Goal: Task Accomplishment & Management: Use online tool/utility

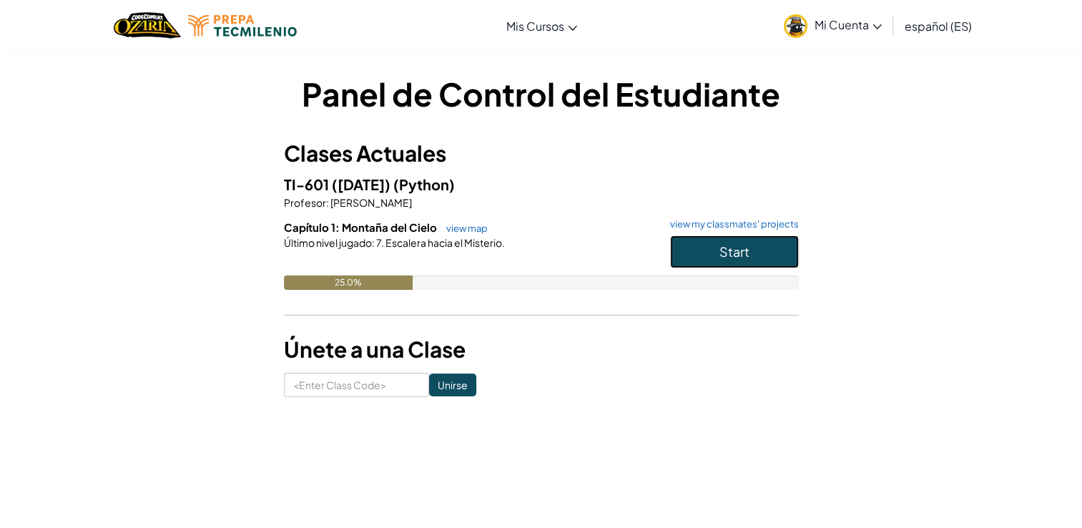
click at [741, 243] on span "Start" at bounding box center [734, 251] width 30 height 16
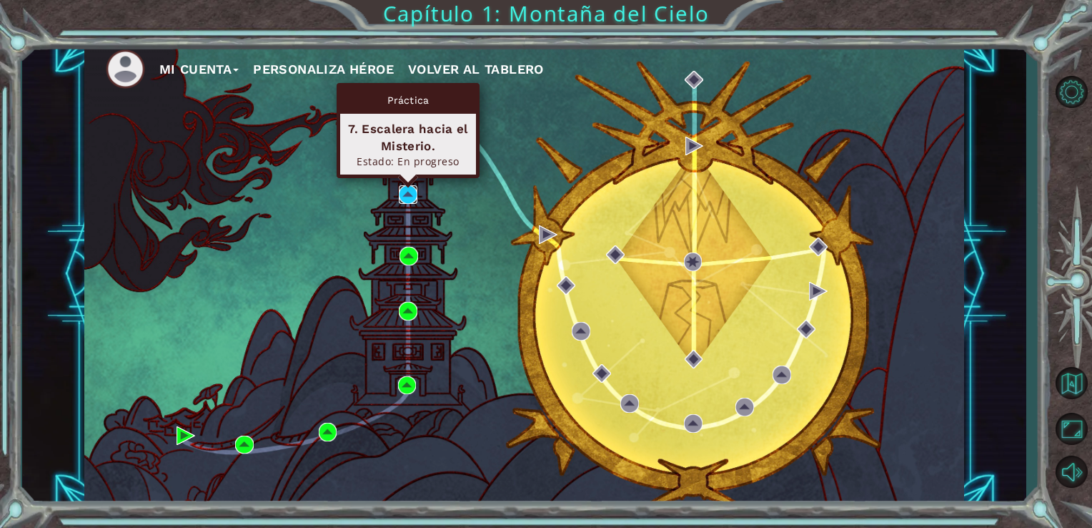
click at [404, 186] on img at bounding box center [408, 194] width 19 height 19
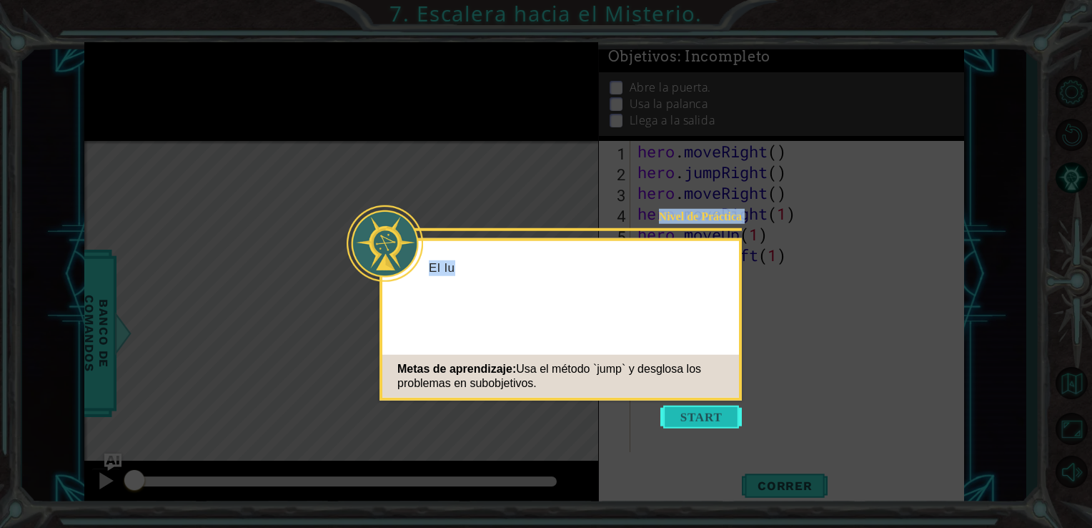
drag, startPoint x: 719, startPoint y: 403, endPoint x: 712, endPoint y: 417, distance: 15.7
click at [712, 417] on body "1 ההההההההההההההההההההההההההההההההההההההההההההההההההההההההההההההההההההההההההההה…" at bounding box center [546, 264] width 1092 height 528
click at [712, 417] on button "Start" at bounding box center [702, 416] width 82 height 23
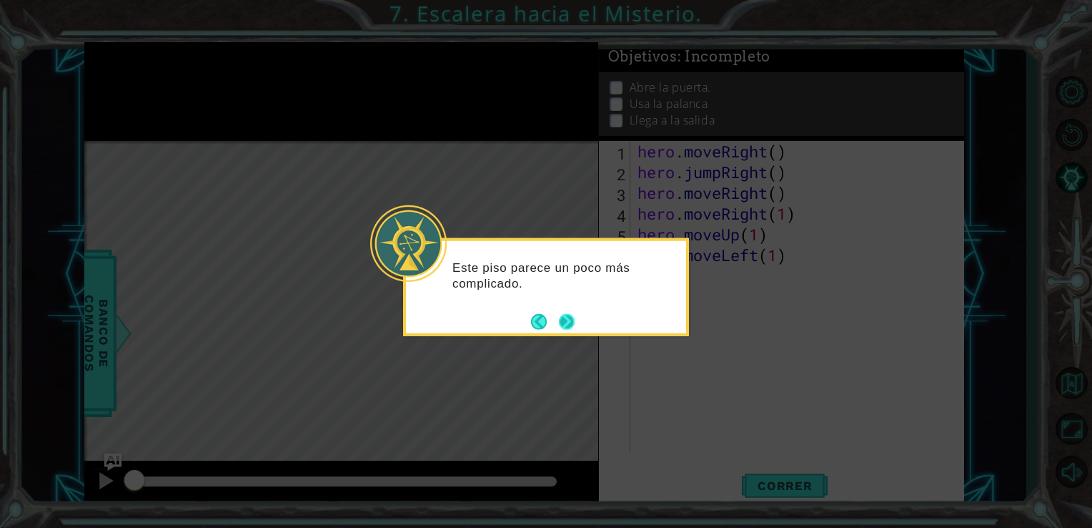
click at [571, 322] on button "Next" at bounding box center [567, 321] width 16 height 16
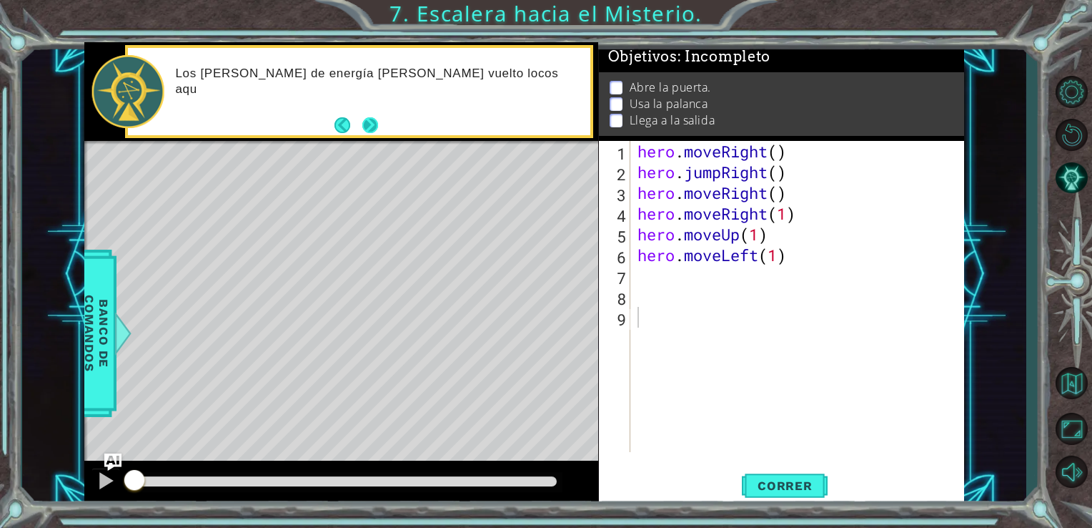
click at [367, 124] on button "Next" at bounding box center [370, 125] width 16 height 16
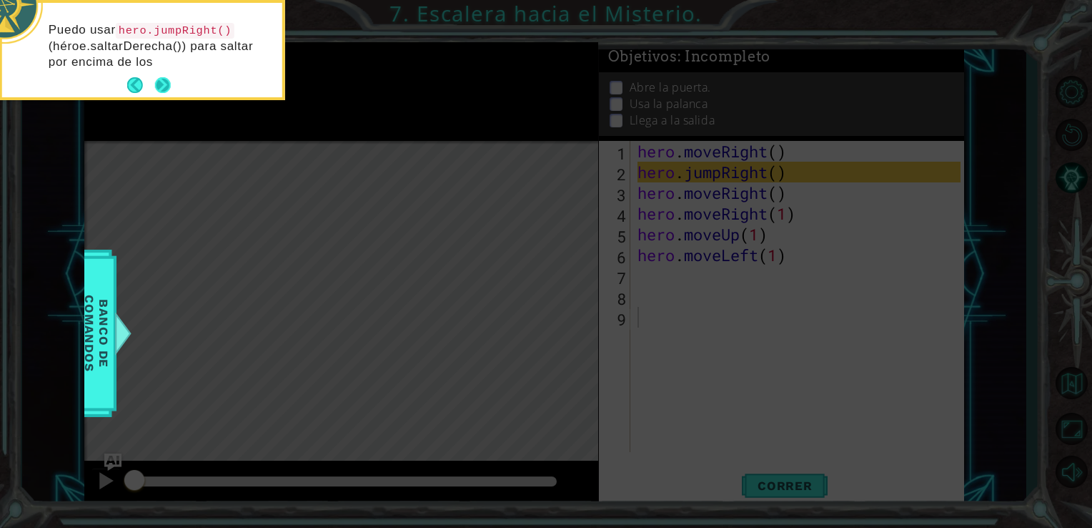
click at [165, 82] on button "Next" at bounding box center [163, 85] width 16 height 16
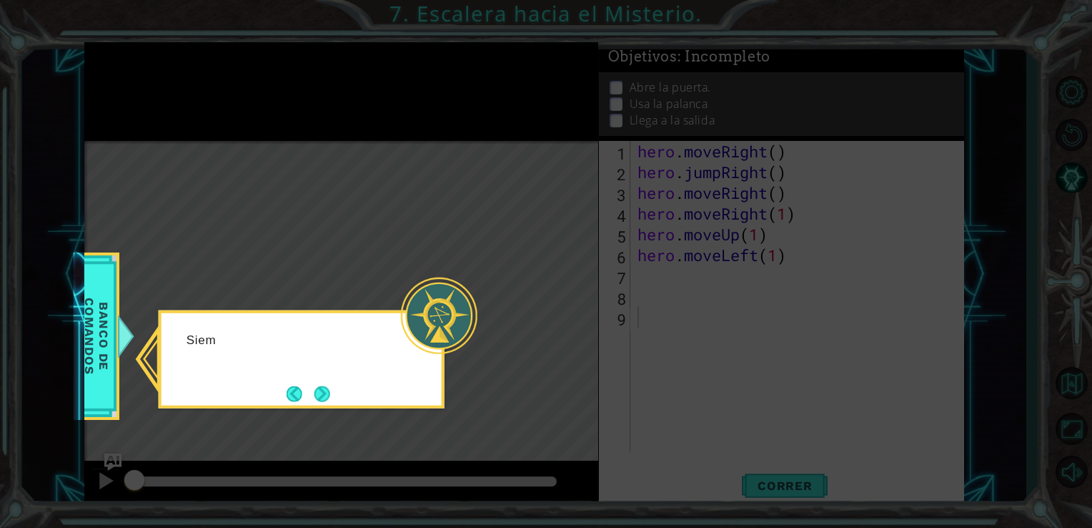
click at [165, 82] on icon at bounding box center [546, 264] width 1092 height 528
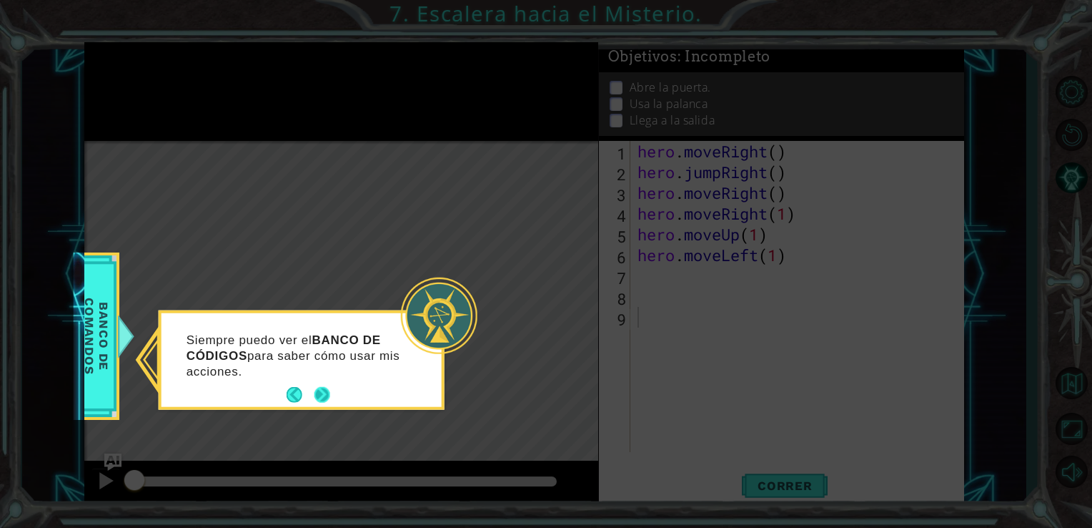
click at [317, 397] on button "Next" at bounding box center [323, 395] width 16 height 16
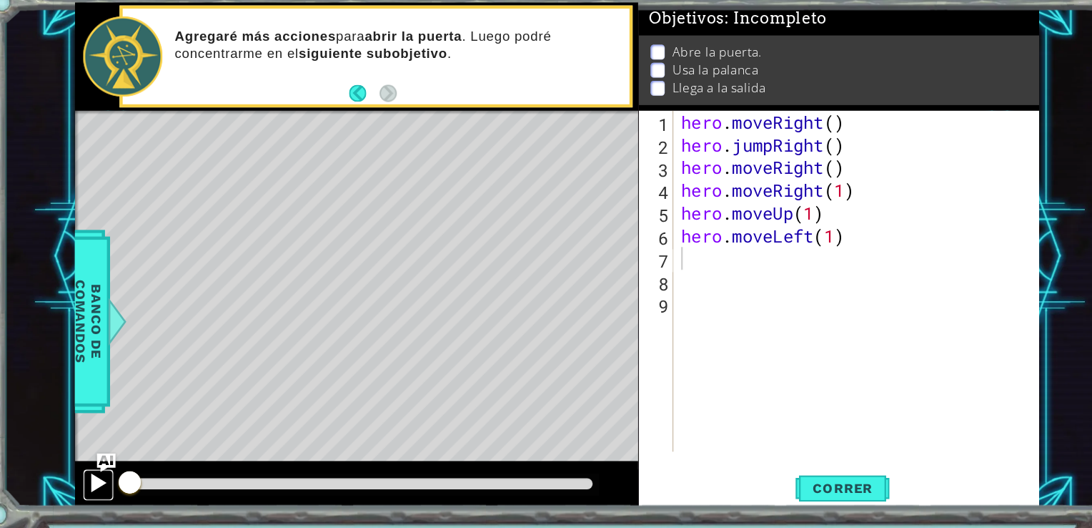
click at [109, 478] on div at bounding box center [106, 480] width 19 height 19
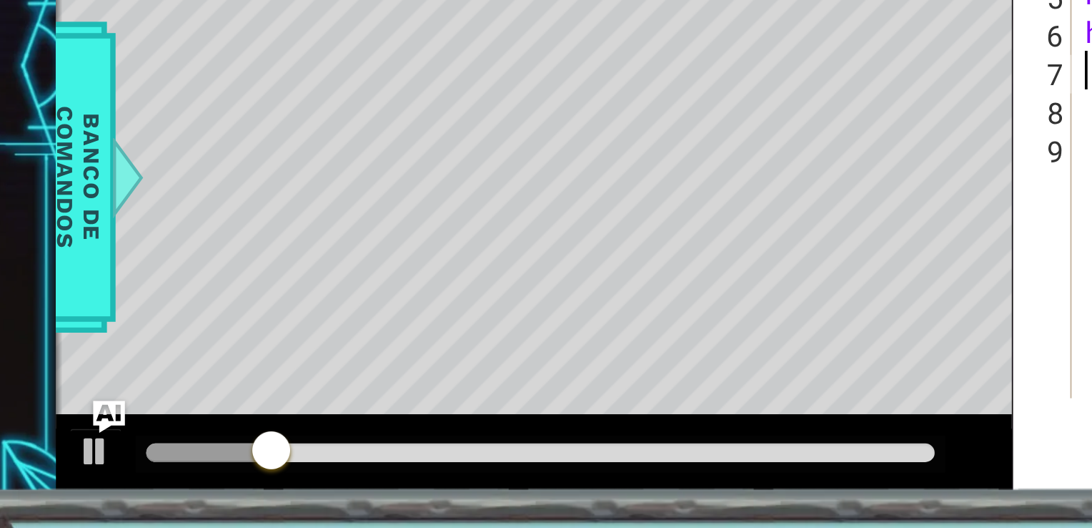
drag, startPoint x: 107, startPoint y: 487, endPoint x: 67, endPoint y: 459, distance: 48.8
drag, startPoint x: 67, startPoint y: 459, endPoint x: 93, endPoint y: 463, distance: 26.1
click at [93, 463] on div at bounding box center [341, 483] width 515 height 46
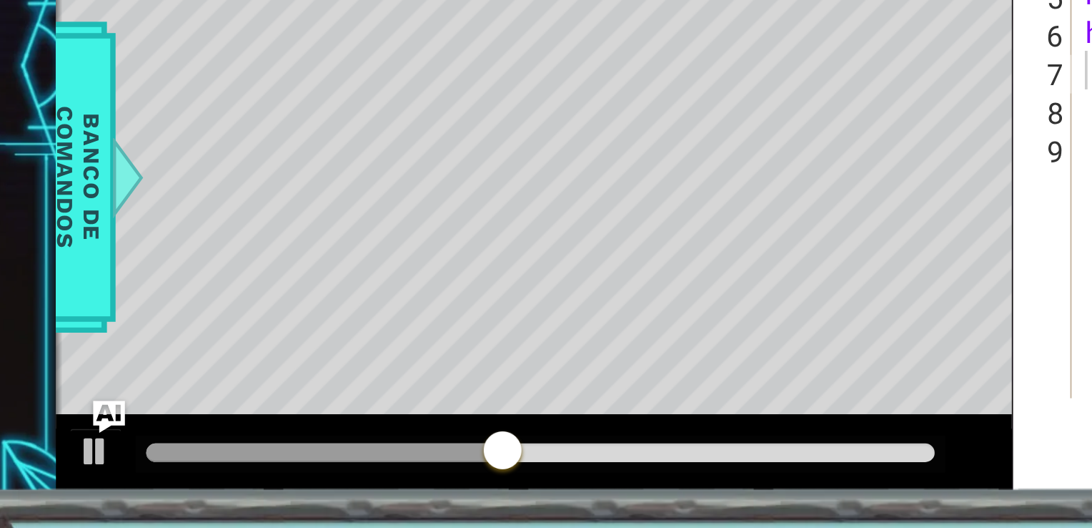
drag, startPoint x: 68, startPoint y: 449, endPoint x: 276, endPoint y: 487, distance: 211.5
click at [276, 487] on div at bounding box center [345, 482] width 436 height 20
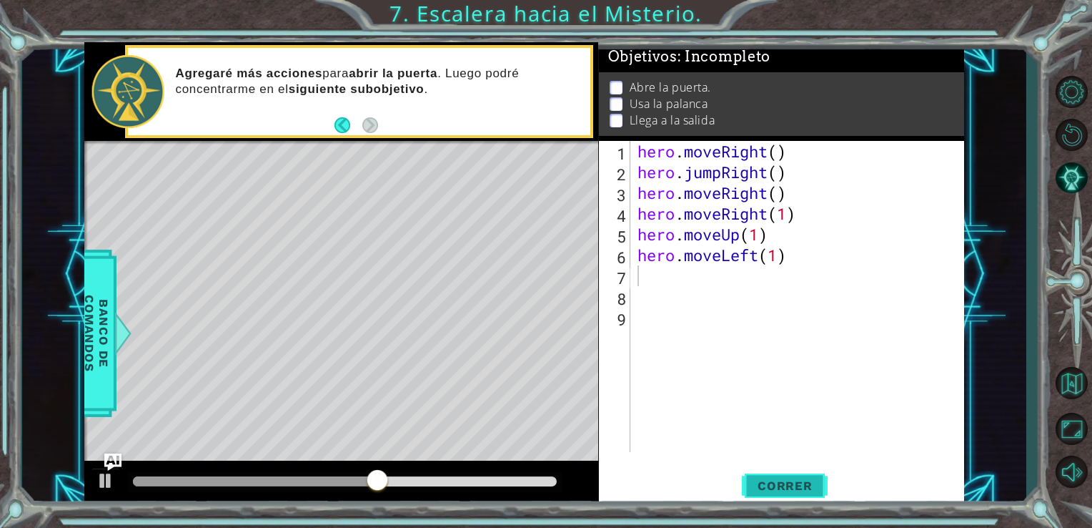
click at [758, 493] on span "Correr" at bounding box center [786, 485] width 84 height 14
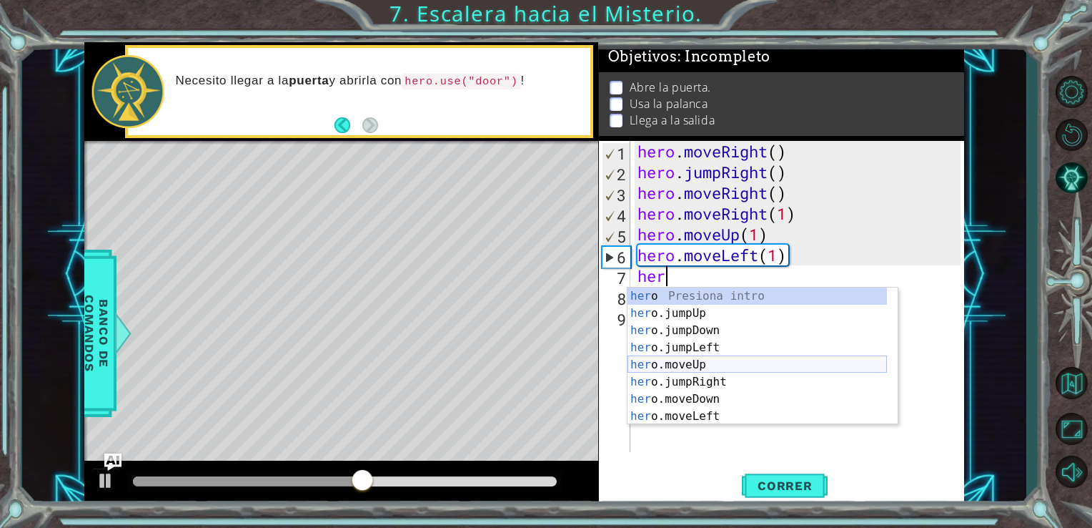
click at [709, 370] on div "her o Presiona intro her o.jumpUp Presiona intro her o.jumpDown Presiona intro …" at bounding box center [758, 373] width 260 height 172
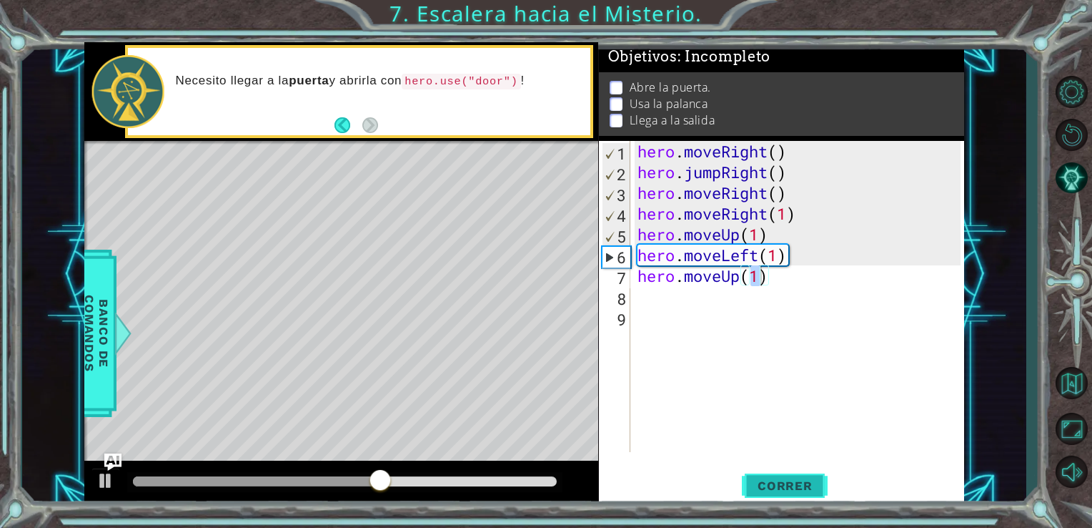
click at [807, 485] on span "Correr" at bounding box center [786, 485] width 84 height 14
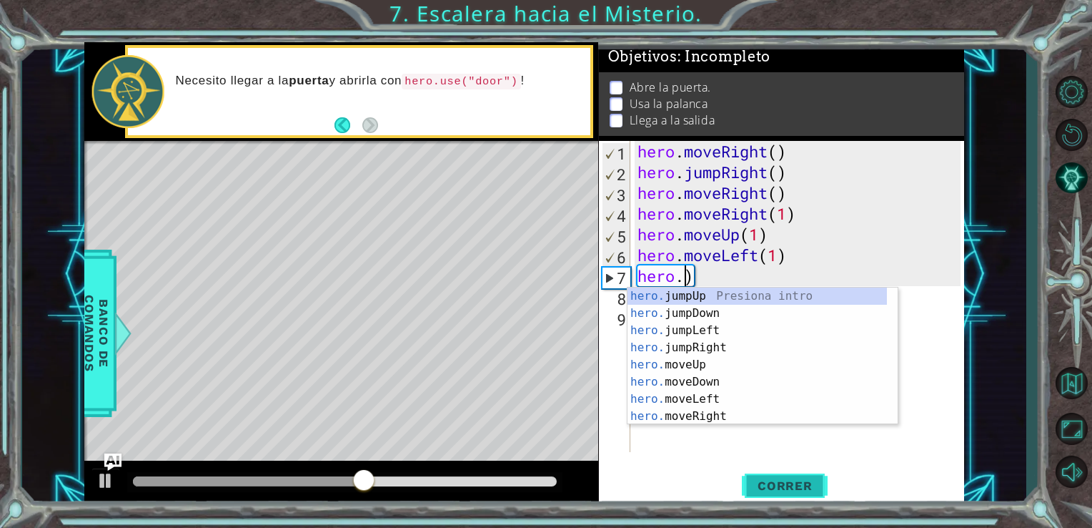
scroll to position [0, 2]
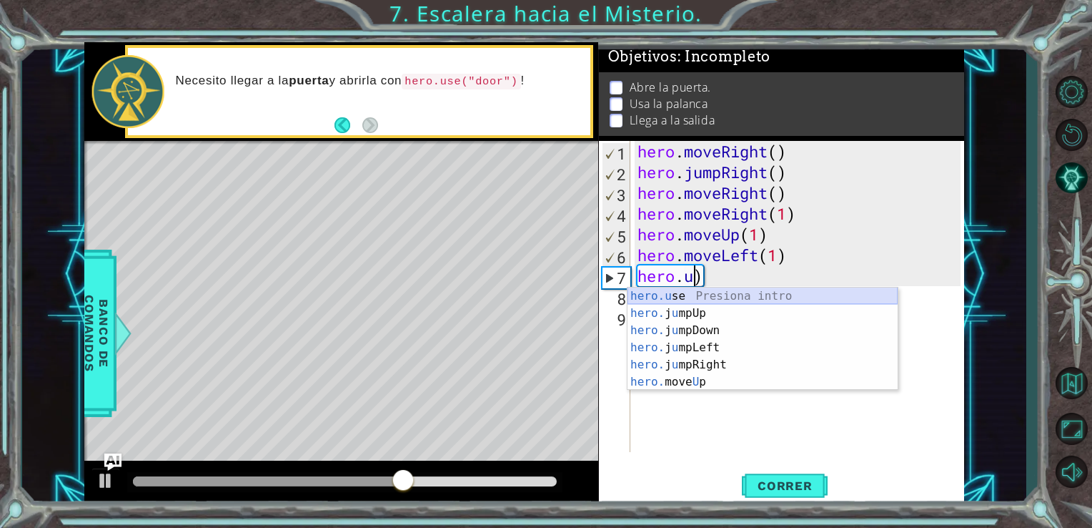
click at [732, 293] on div "hero.u se Presiona intro hero. j u mpUp Presiona intro hero. j u mpDown Presion…" at bounding box center [763, 355] width 270 height 137
type textarea "hero.use("name")"
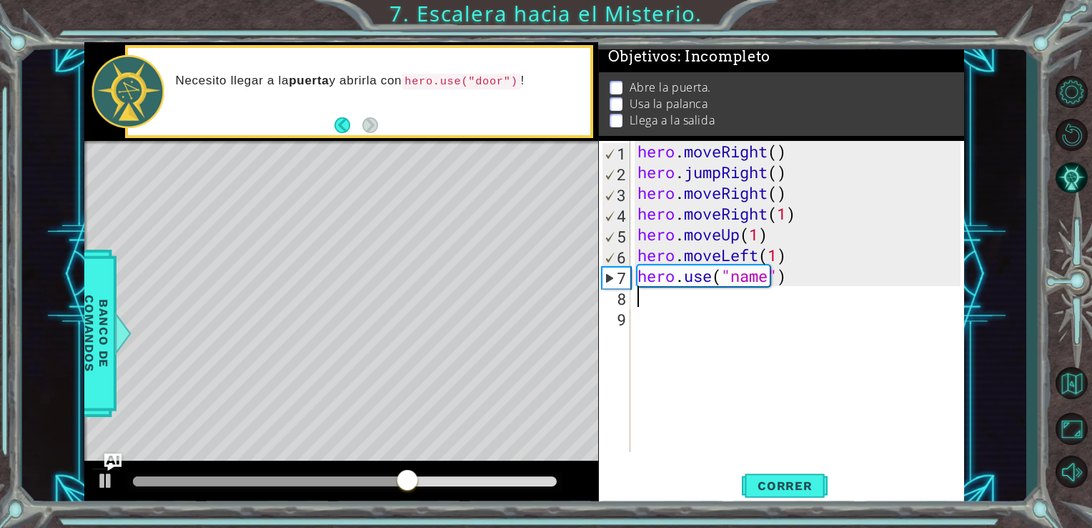
click at [732, 293] on div "hero . moveRight ( ) hero . jumpRight ( ) hero . moveRight ( ) hero . moveRight…" at bounding box center [802, 317] width 334 height 352
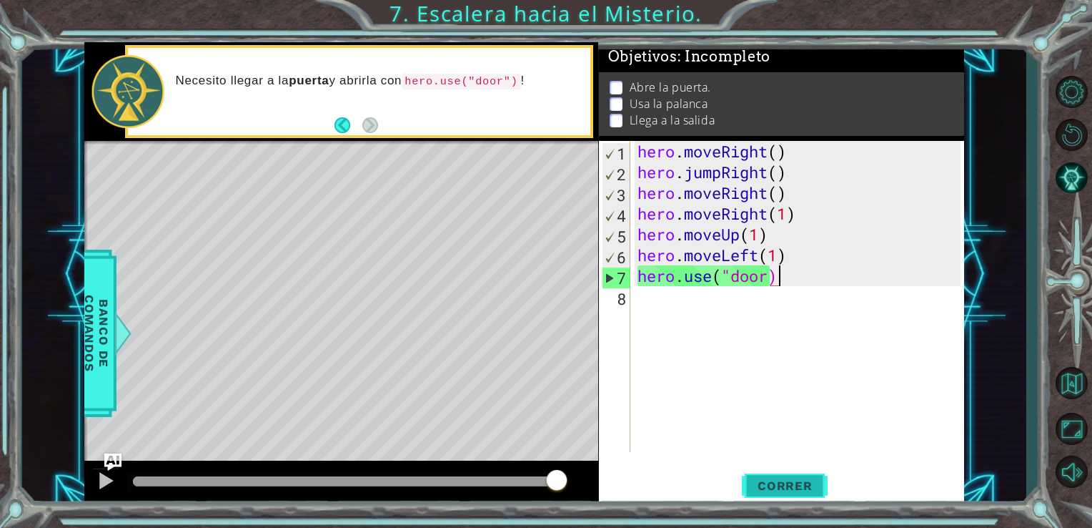
click at [789, 483] on span "Correr" at bounding box center [786, 485] width 84 height 14
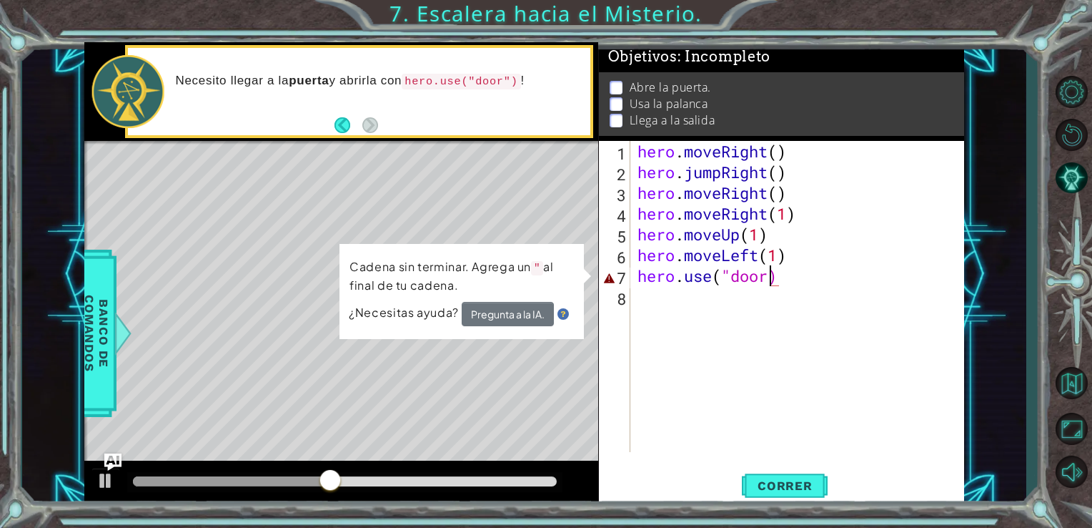
click at [769, 276] on div "hero . moveRight ( ) hero . jumpRight ( ) hero . moveRight ( ) hero . moveRight…" at bounding box center [802, 317] width 334 height 352
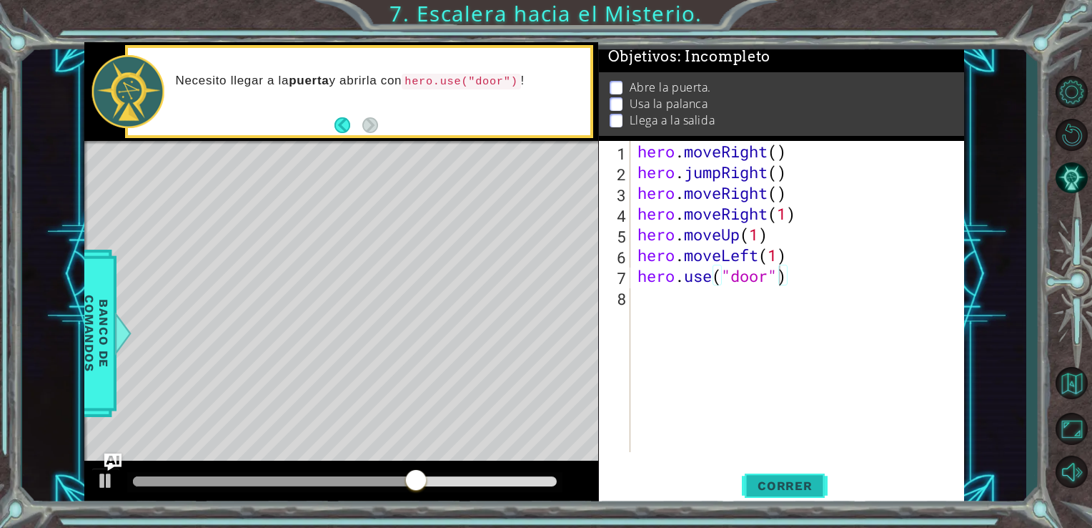
click at [771, 493] on button "Correr" at bounding box center [785, 485] width 86 height 36
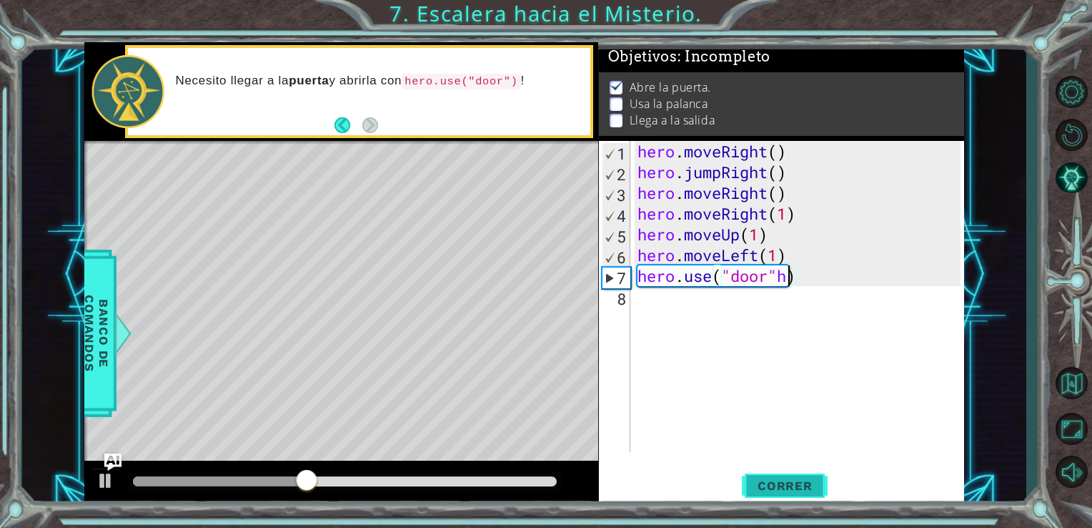
type textarea "hero.use("door")"
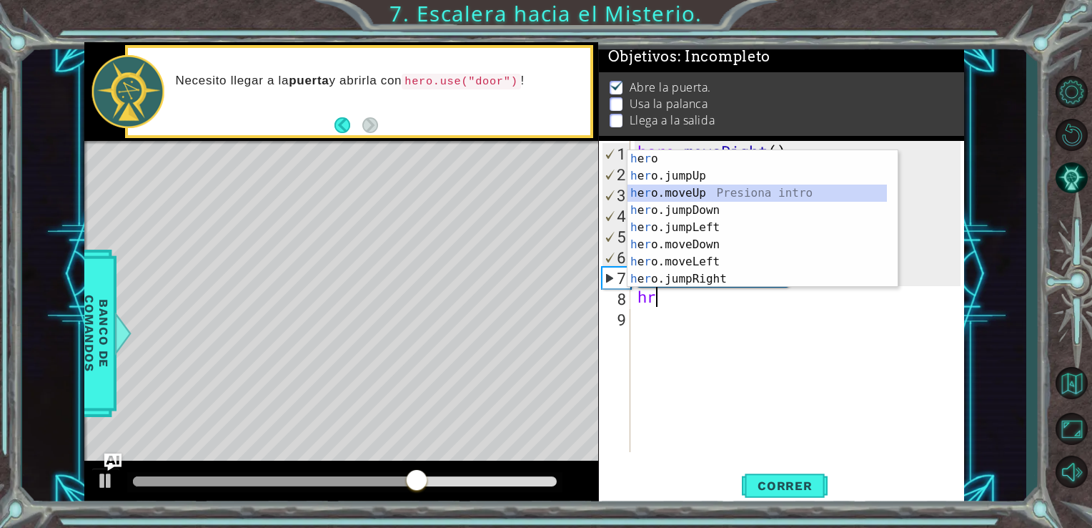
click at [729, 199] on div "h e r o Presiona intro h e r o.jumpUp Presiona intro h e r o.moveUp Presiona in…" at bounding box center [758, 236] width 260 height 172
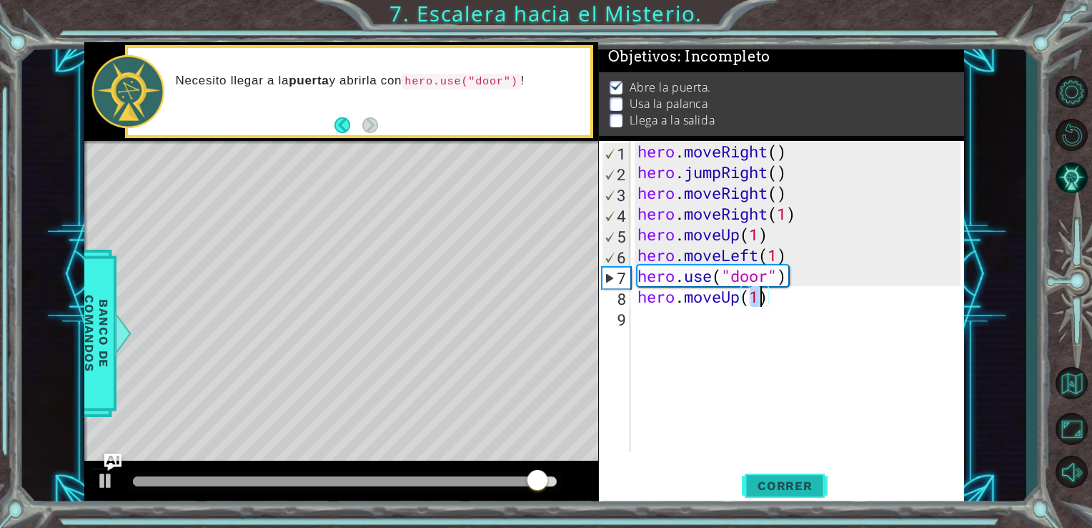
type textarea "hero.moveUp(1)"
click at [796, 470] on button "Correr" at bounding box center [785, 485] width 86 height 36
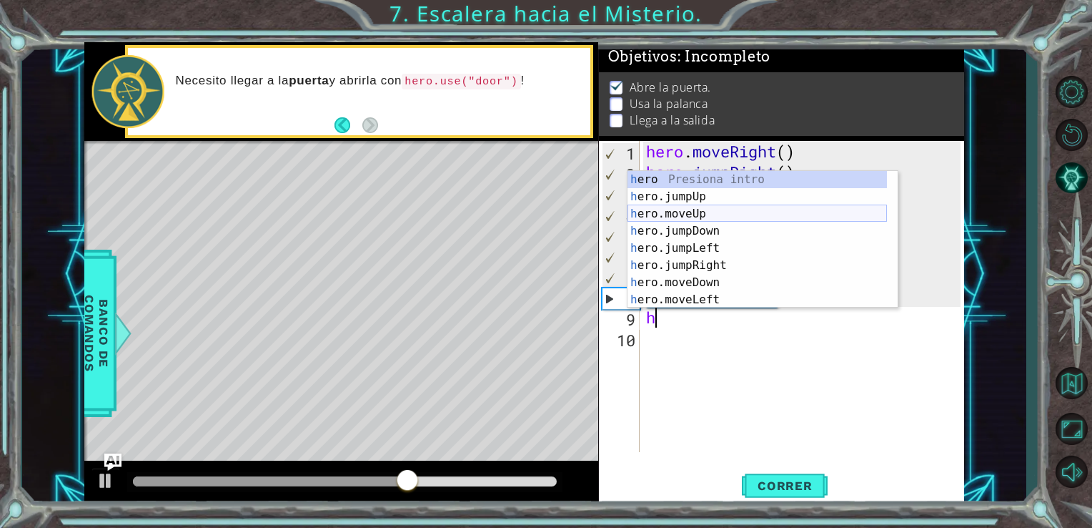
click at [769, 219] on div "h ero Presiona intro h ero.jumpUp Presiona intro h ero.moveUp Presiona intro h …" at bounding box center [758, 257] width 260 height 172
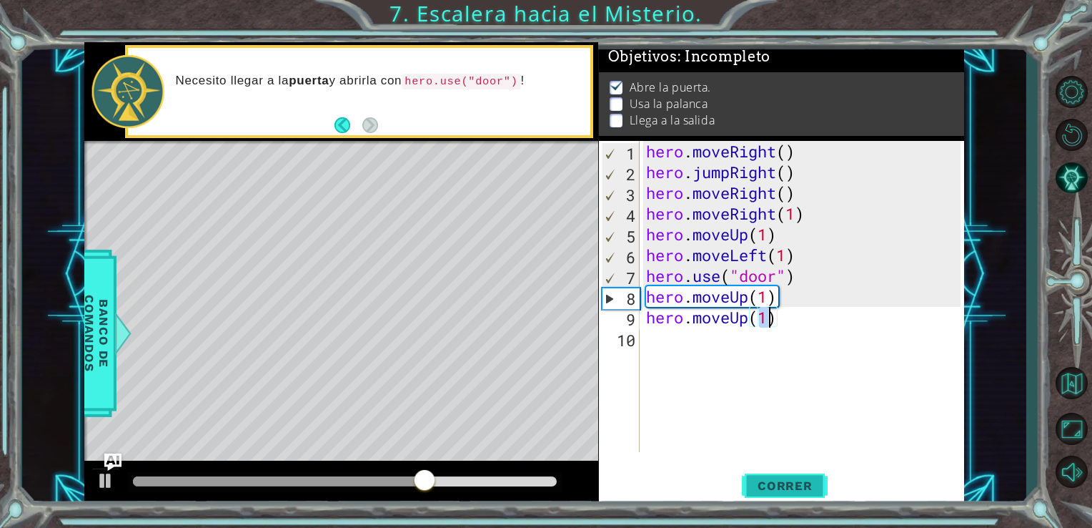
type textarea "hero.moveUp(1)"
click at [777, 488] on span "Correr" at bounding box center [786, 485] width 84 height 14
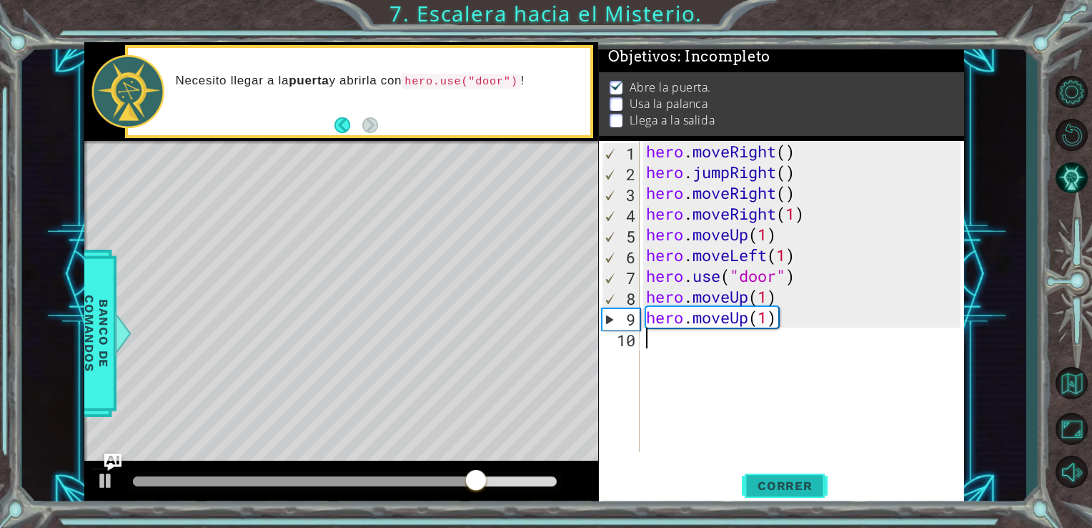
type textarea "h"
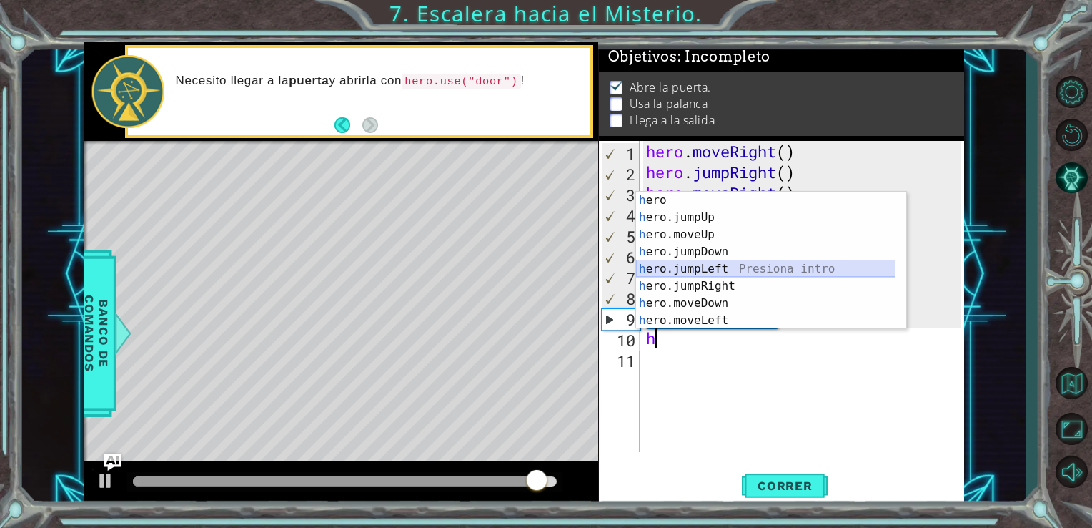
click at [720, 270] on div "h ero Presiona intro h ero.jumpUp Presiona intro h ero.moveUp Presiona intro h …" at bounding box center [766, 278] width 260 height 172
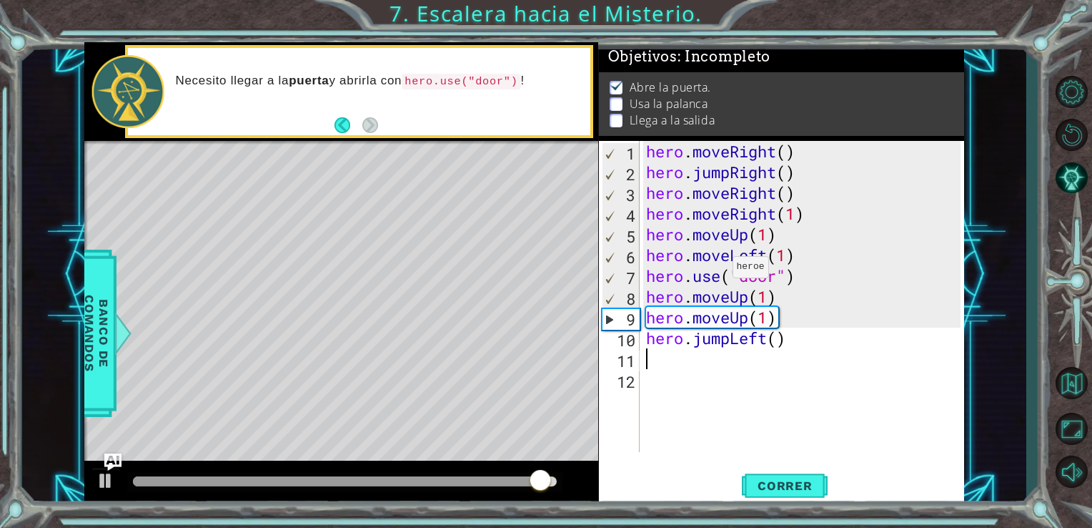
click at [720, 270] on div "hero . moveRight ( ) hero . jumpRight ( ) hero . moveRight ( ) hero . moveRight…" at bounding box center [805, 317] width 325 height 352
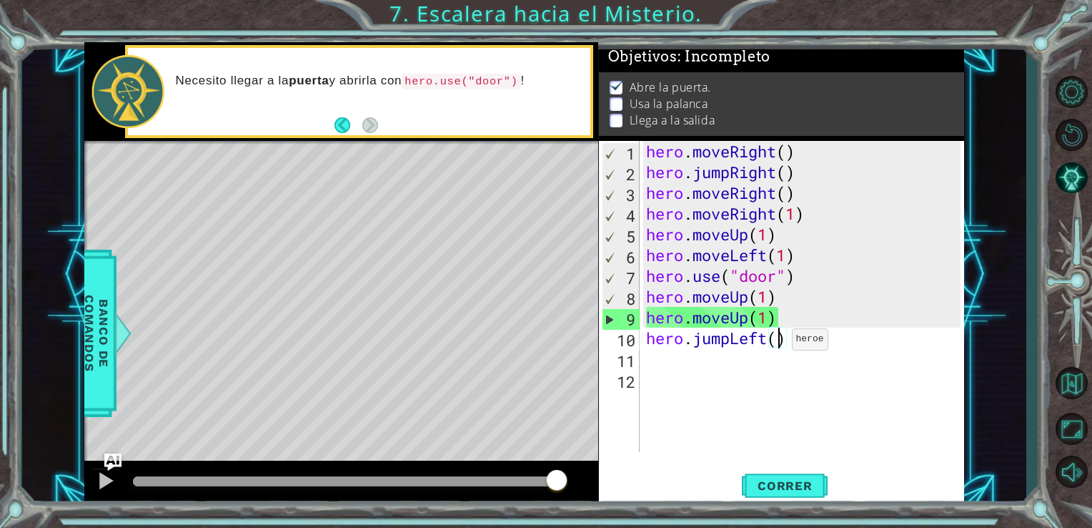
click at [779, 342] on div "hero . moveRight ( ) hero . jumpRight ( ) hero . moveRight ( ) hero . moveRight…" at bounding box center [805, 317] width 325 height 352
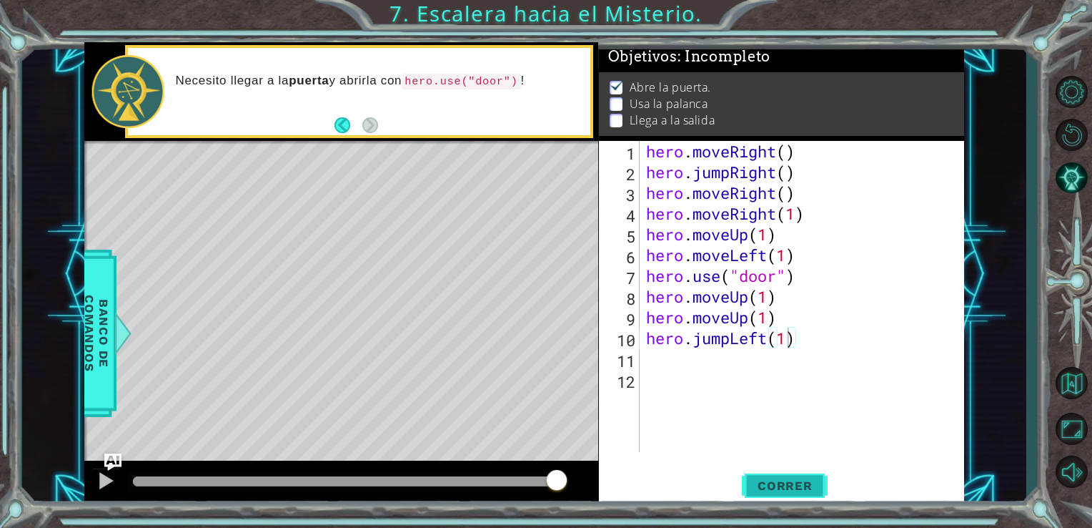
click at [765, 480] on span "Correr" at bounding box center [786, 485] width 84 height 14
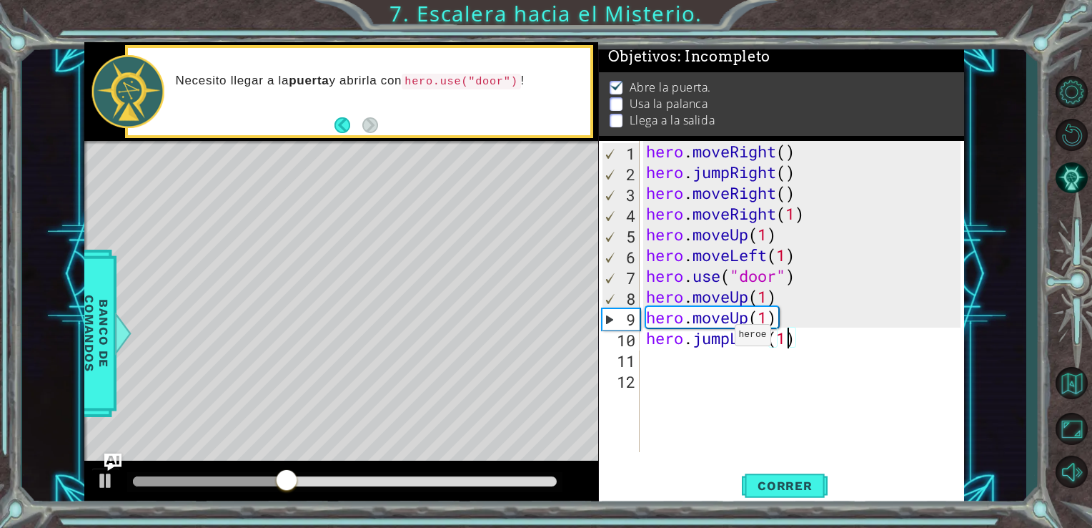
click at [721, 338] on div "hero . moveRight ( ) hero . jumpRight ( ) hero . moveRight ( ) hero . moveRight…" at bounding box center [805, 317] width 325 height 352
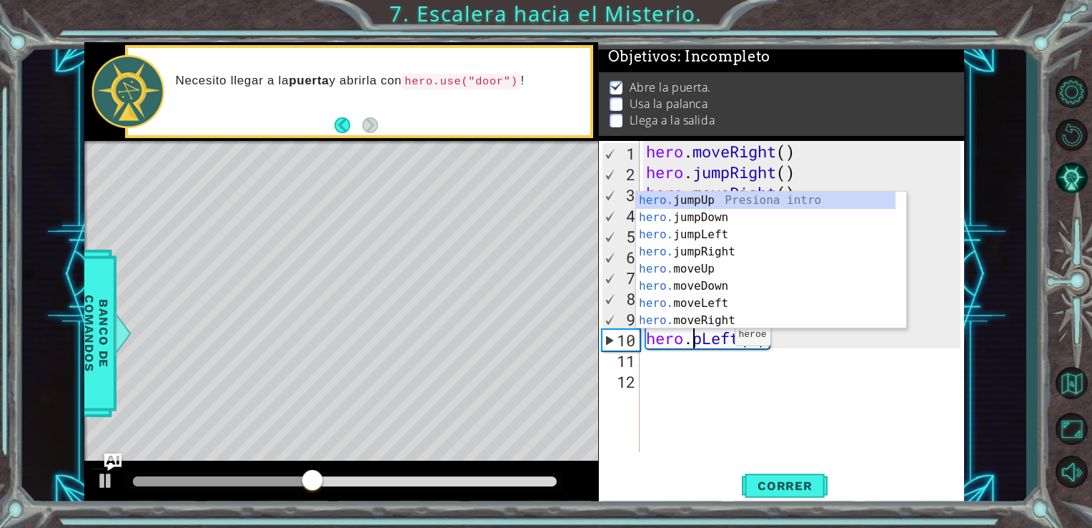
scroll to position [0, 4]
click at [686, 308] on div "hero. jumpUp Presiona intro hero. jumpDown Presiona intro hero. jumpLeft Presio…" at bounding box center [766, 278] width 260 height 172
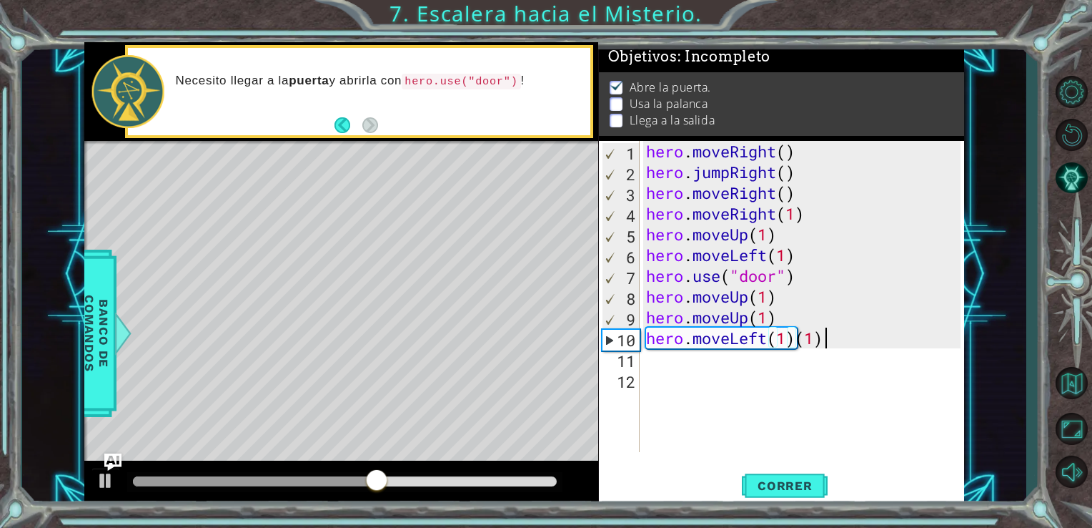
click at [824, 340] on div "hero . moveRight ( ) hero . jumpRight ( ) hero . moveRight ( ) hero . moveRight…" at bounding box center [805, 317] width 325 height 352
type textarea "hero.moveLeft(1)"
click at [761, 482] on span "Correr" at bounding box center [786, 485] width 84 height 14
click at [747, 372] on div "hero . moveRight ( ) hero . jumpRight ( ) hero . moveRight ( ) hero . moveRight…" at bounding box center [805, 317] width 325 height 352
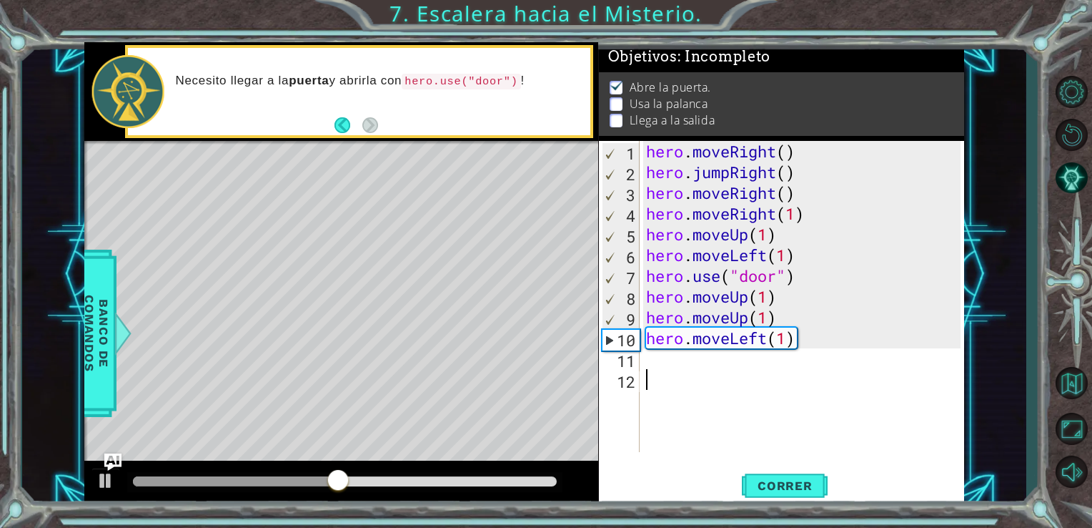
click at [747, 372] on div "hero . moveRight ( ) hero . jumpRight ( ) hero . moveRight ( ) hero . moveRight…" at bounding box center [805, 317] width 325 height 352
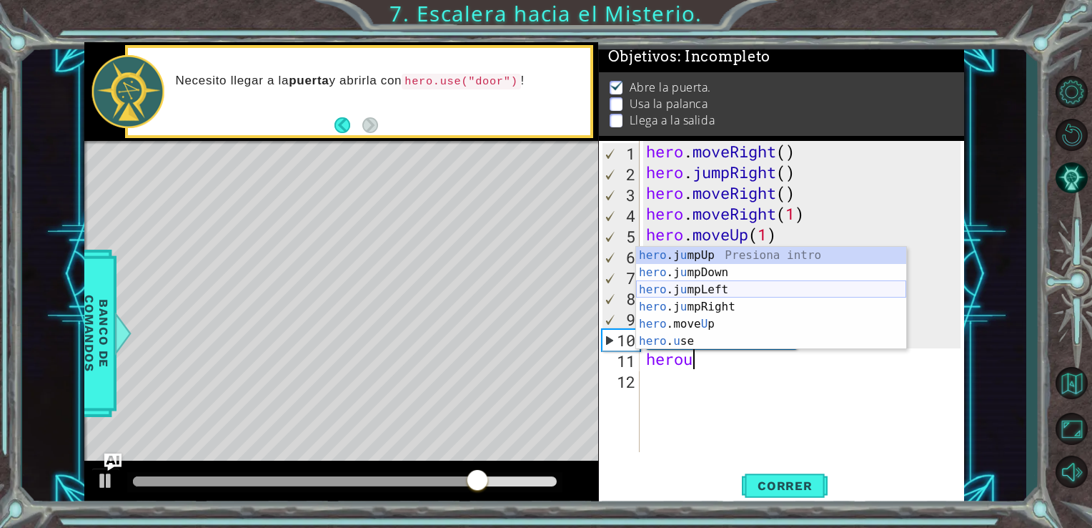
scroll to position [0, 1]
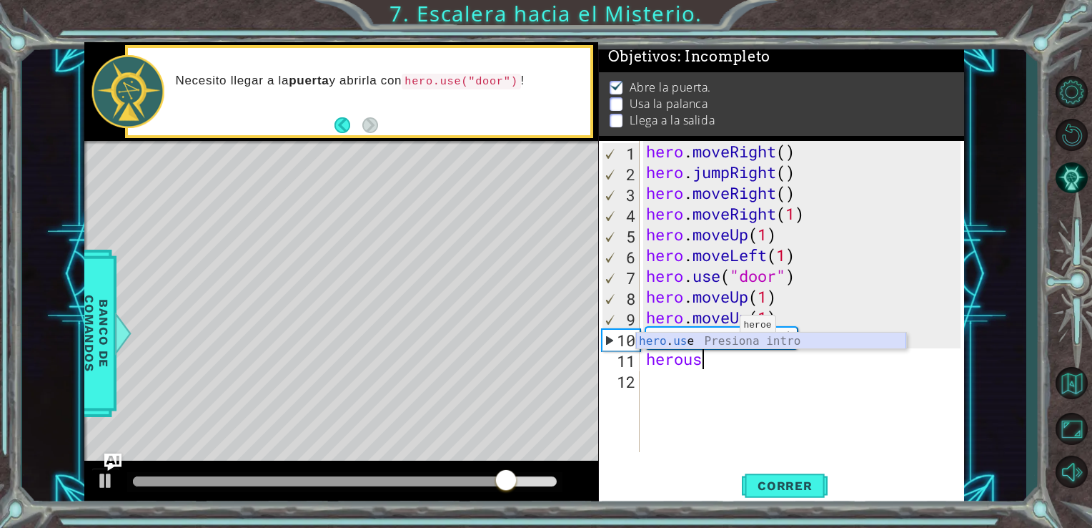
click at [722, 335] on div "hero . us e Presiona intro" at bounding box center [771, 357] width 270 height 51
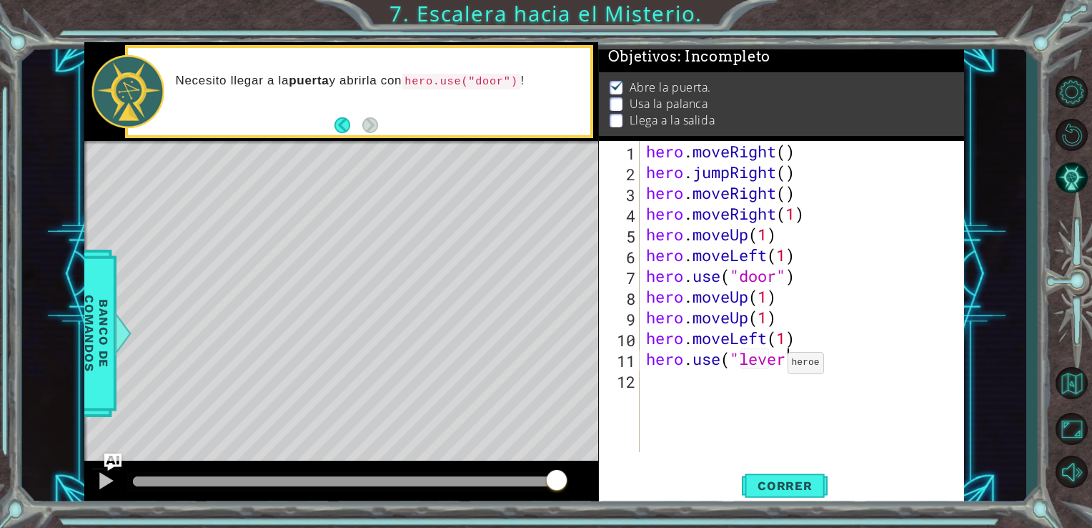
scroll to position [0, 6]
type textarea "hero.use("lever")"
click at [779, 481] on span "Correr" at bounding box center [786, 485] width 84 height 14
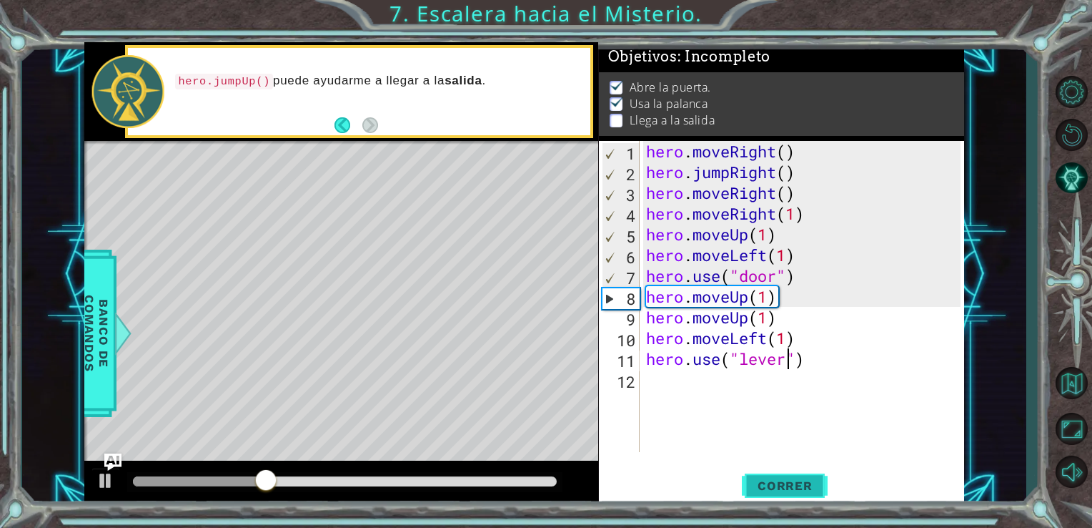
scroll to position [0, 0]
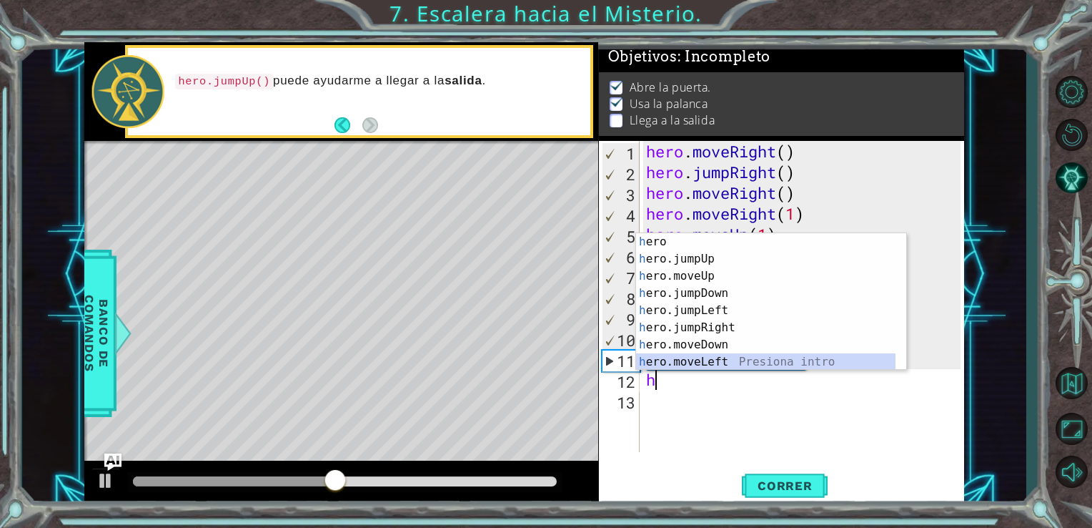
click at [732, 362] on div "h ero Presiona intro h ero.jumpUp Presiona intro h ero.moveUp Presiona intro h …" at bounding box center [766, 319] width 260 height 172
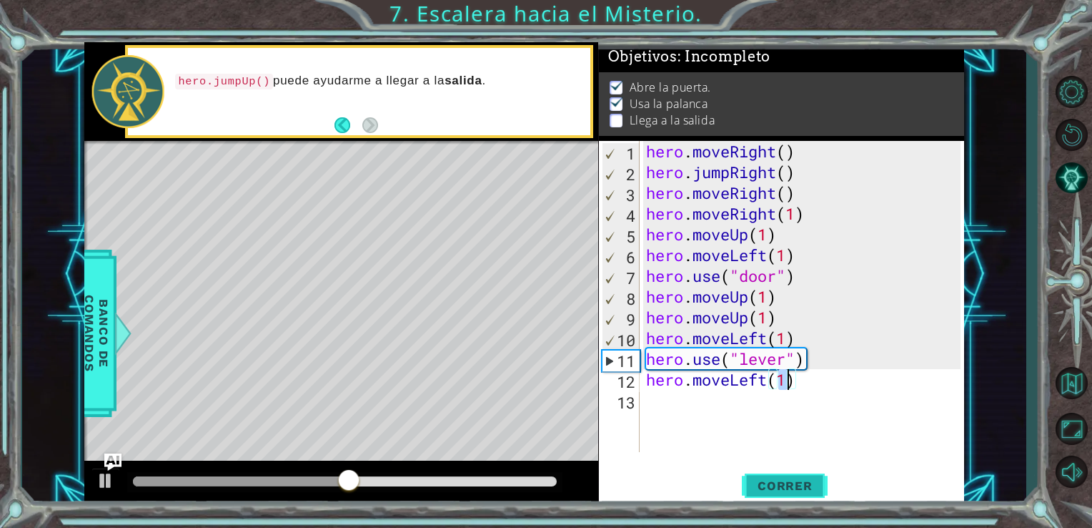
type textarea "hero.moveLeft(1)"
click at [778, 488] on span "Correr" at bounding box center [786, 485] width 84 height 14
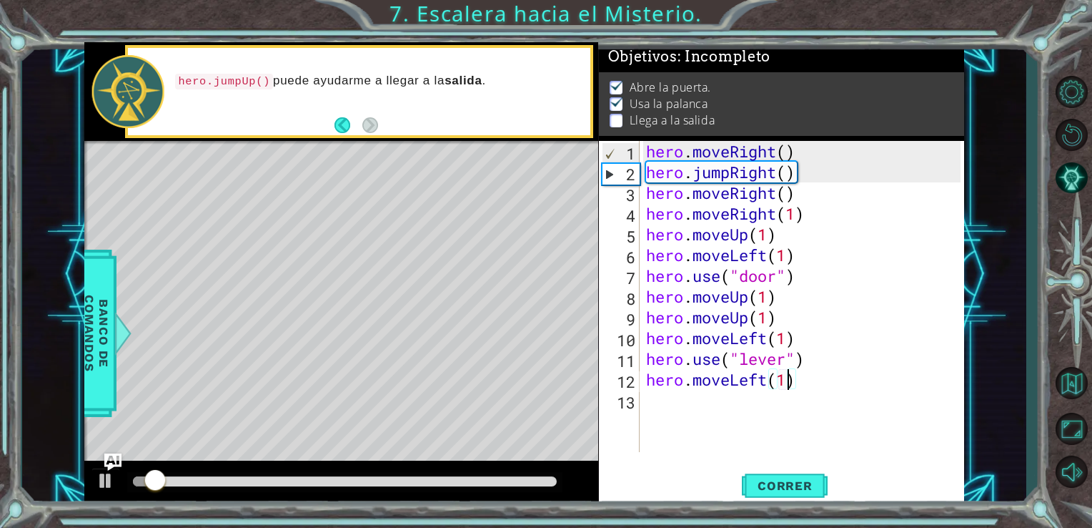
click at [718, 402] on div "hero . moveRight ( ) hero . jumpRight ( ) hero . moveRight ( ) hero . moveRight…" at bounding box center [805, 317] width 325 height 352
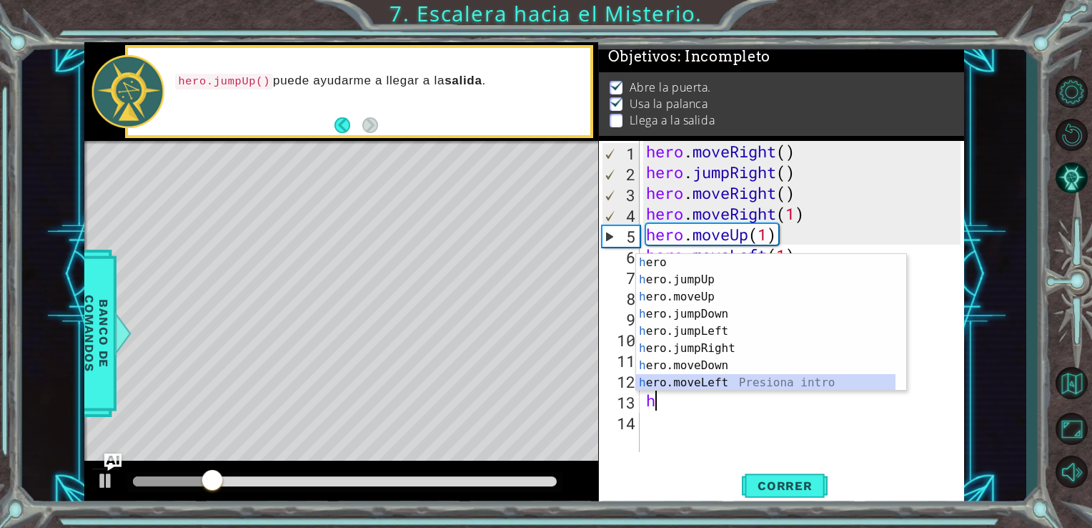
click at [705, 384] on div "h ero Presiona intro h ero.jumpUp Presiona intro h ero.moveUp Presiona intro h …" at bounding box center [766, 340] width 260 height 172
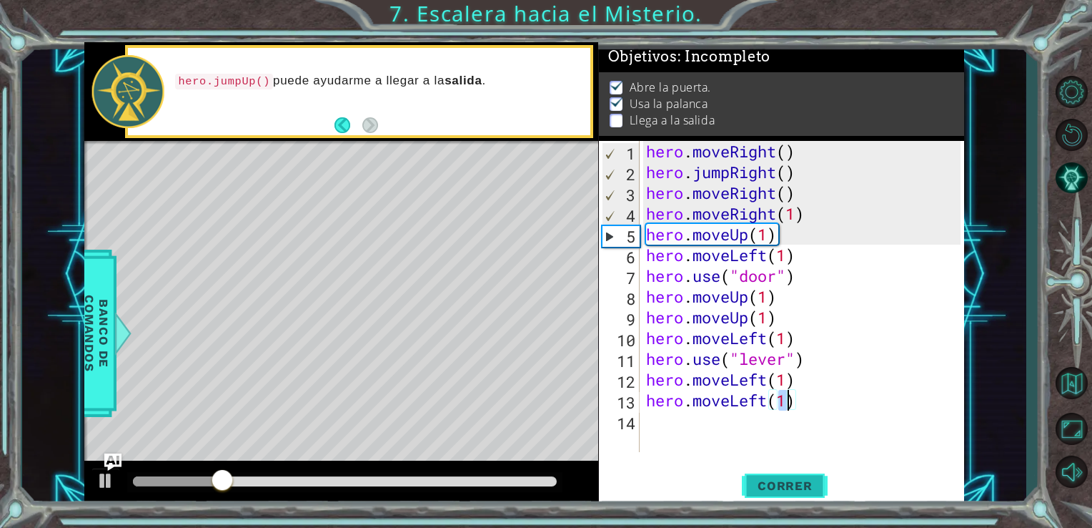
type textarea "hero.moveLeft(1)"
click at [760, 486] on span "Correr" at bounding box center [786, 485] width 84 height 14
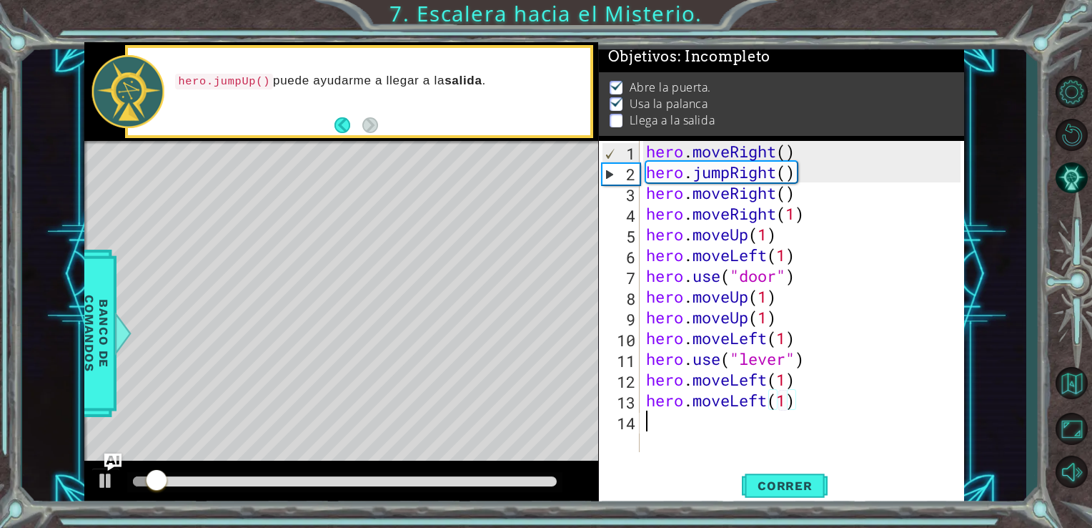
click at [721, 425] on div "hero . moveRight ( ) hero . jumpRight ( ) hero . moveRight ( ) hero . moveRight…" at bounding box center [805, 317] width 325 height 352
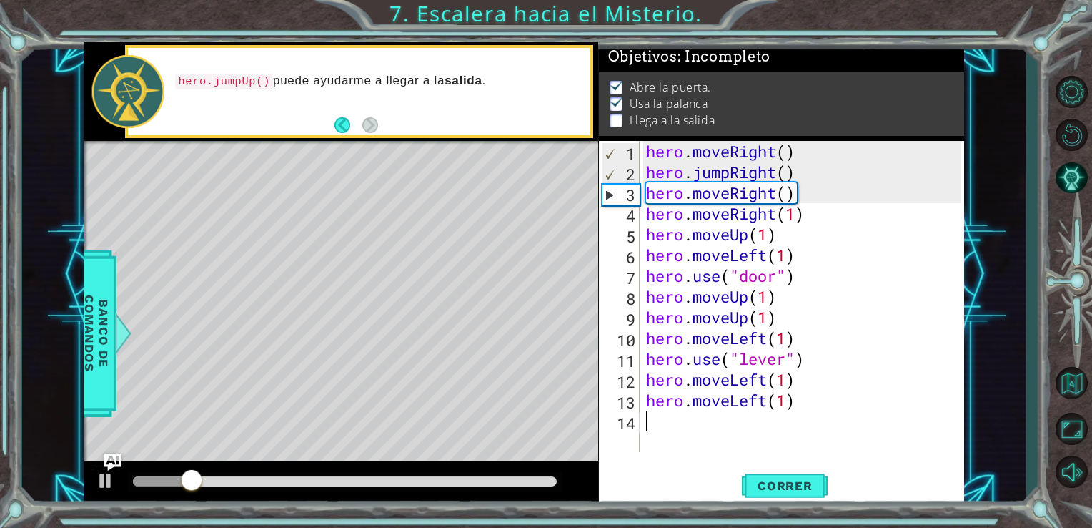
type textarea "h"
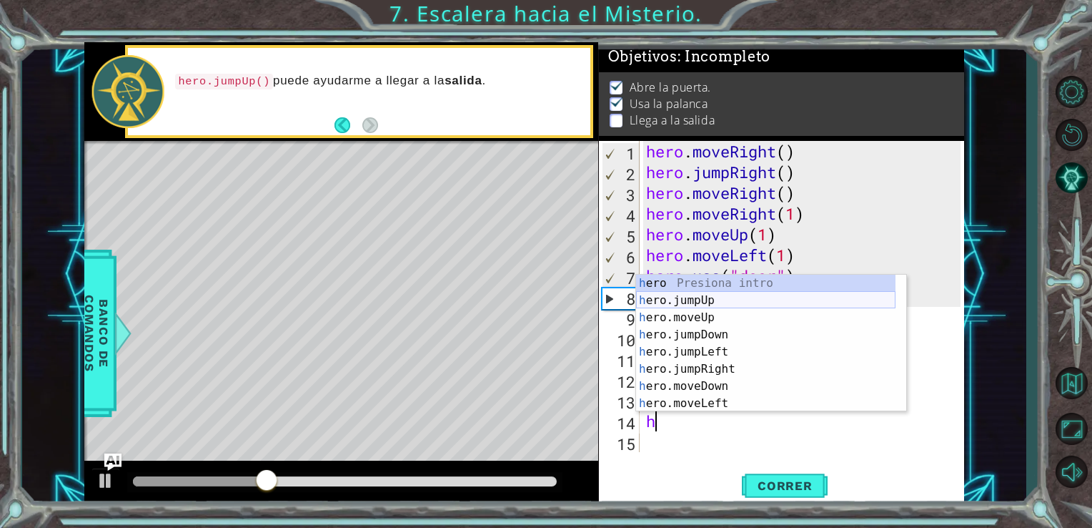
click at [700, 297] on div "h ero Presiona intro h ero.jumpUp Presiona intro h ero.moveUp Presiona intro h …" at bounding box center [766, 361] width 260 height 172
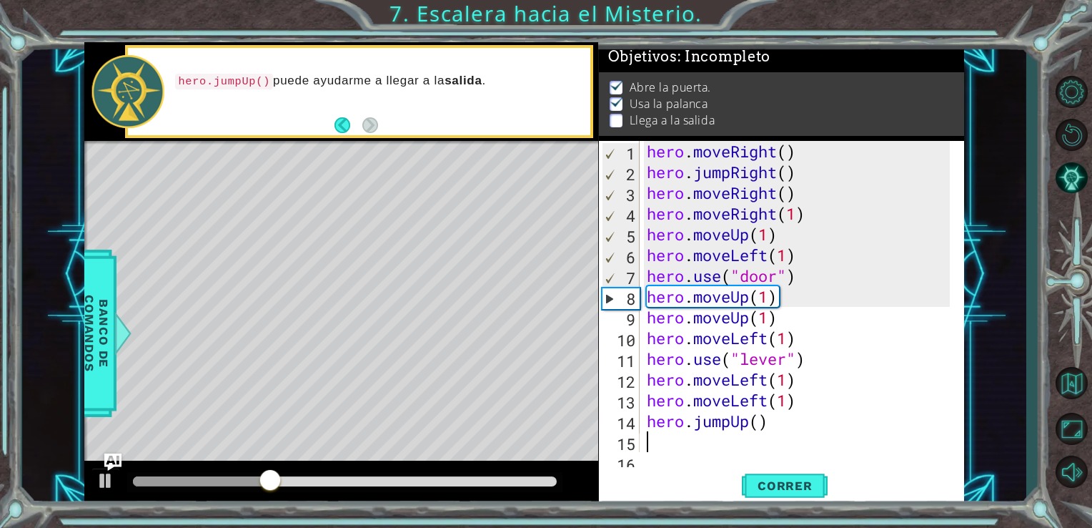
scroll to position [20, 0]
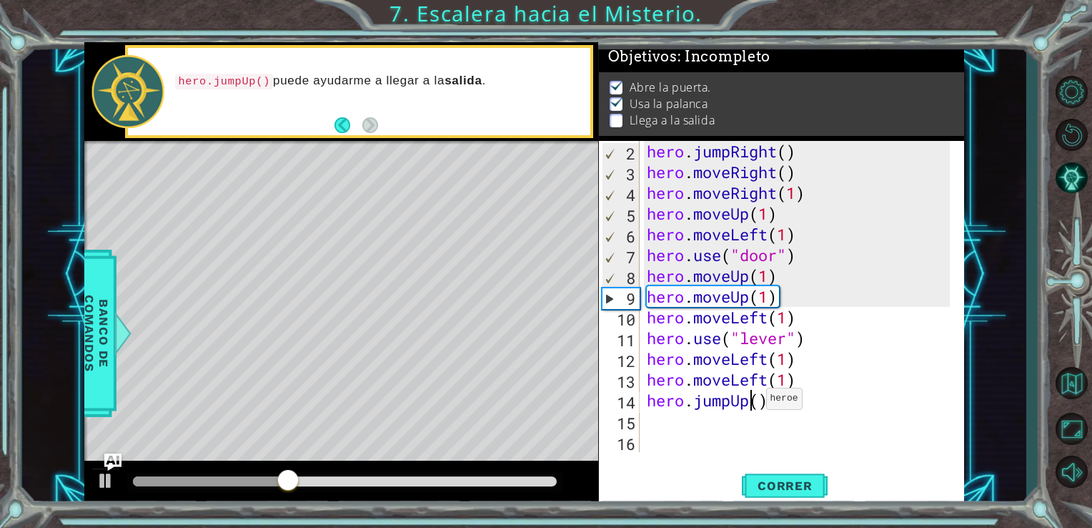
click at [754, 402] on div "hero . jumpRight ( ) hero . moveRight ( ) hero . moveRight ( 1 ) hero . moveUp …" at bounding box center [801, 317] width 314 height 352
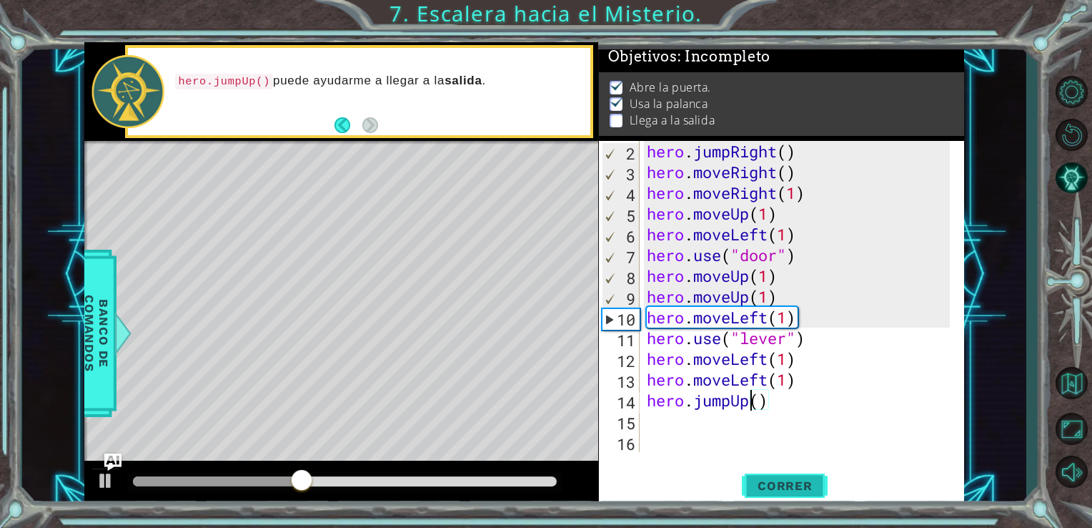
type textarea "hero.jumpUp()"
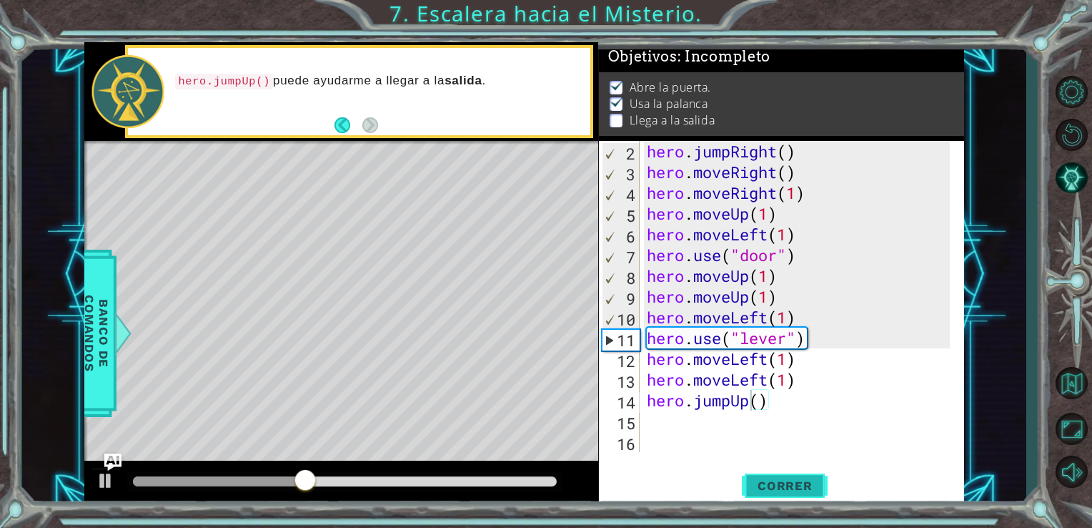
click at [772, 476] on button "Correr" at bounding box center [785, 485] width 86 height 36
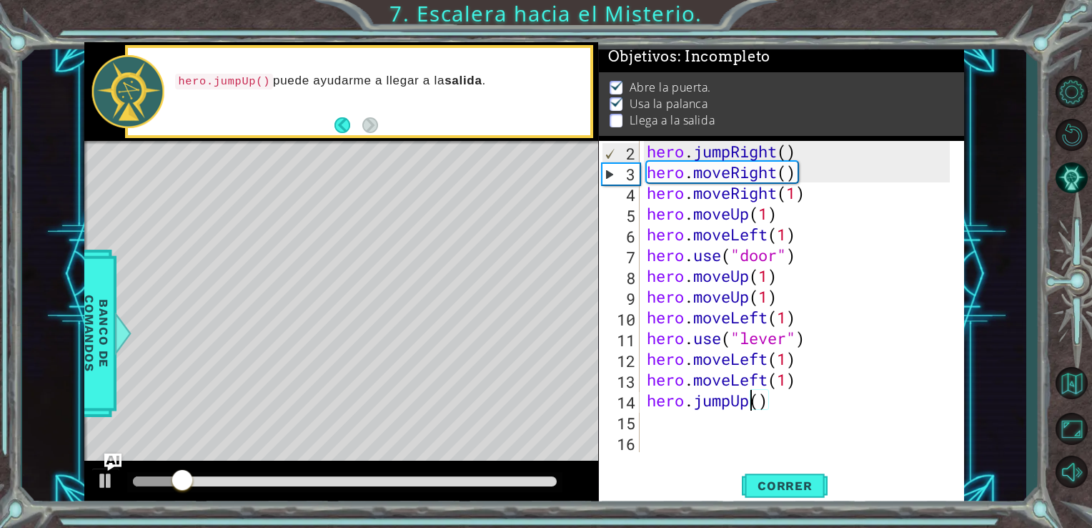
click at [715, 413] on div "hero . jumpRight ( ) hero . moveRight ( ) hero . moveRight ( 1 ) hero . moveUp …" at bounding box center [801, 317] width 314 height 352
type textarea "h"
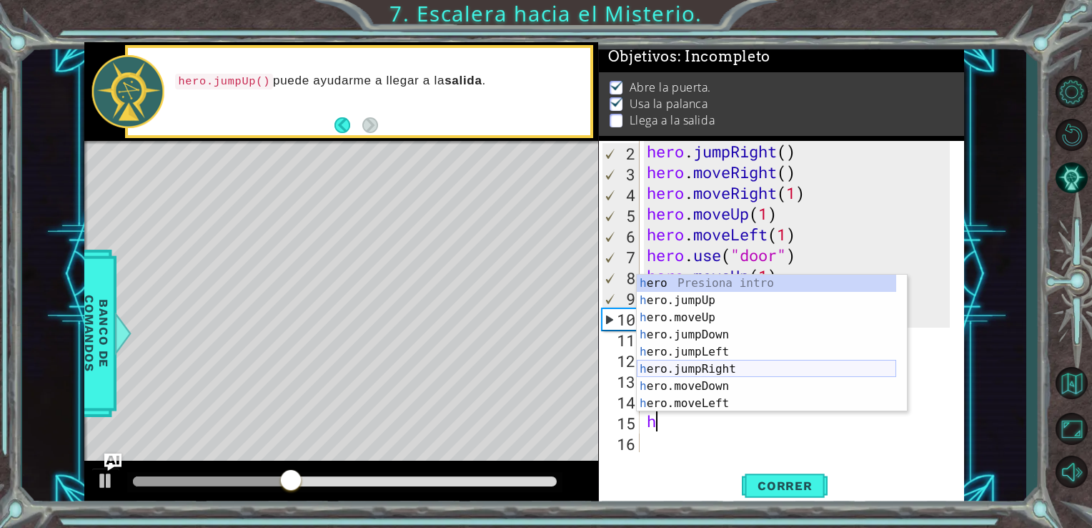
click at [718, 374] on div "h ero Presiona intro h ero.jumpUp Presiona intro h ero.moveUp Presiona intro h …" at bounding box center [767, 361] width 260 height 172
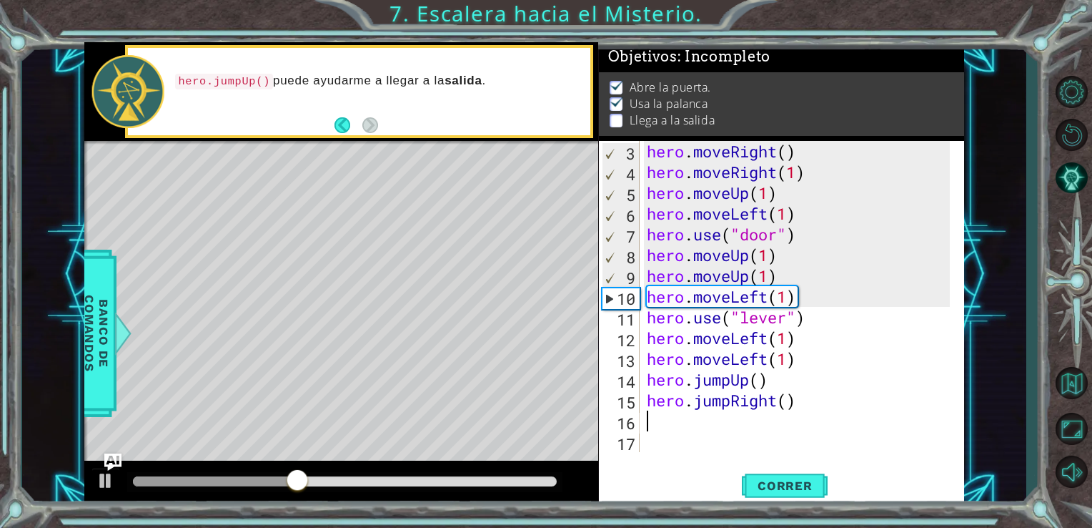
scroll to position [41, 0]
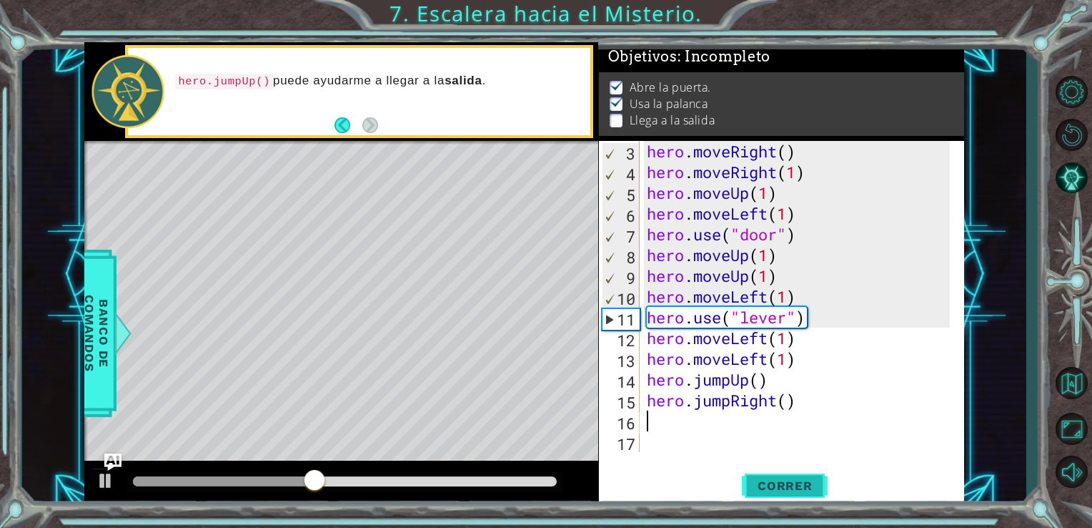
click at [769, 476] on button "Correr" at bounding box center [785, 485] width 86 height 36
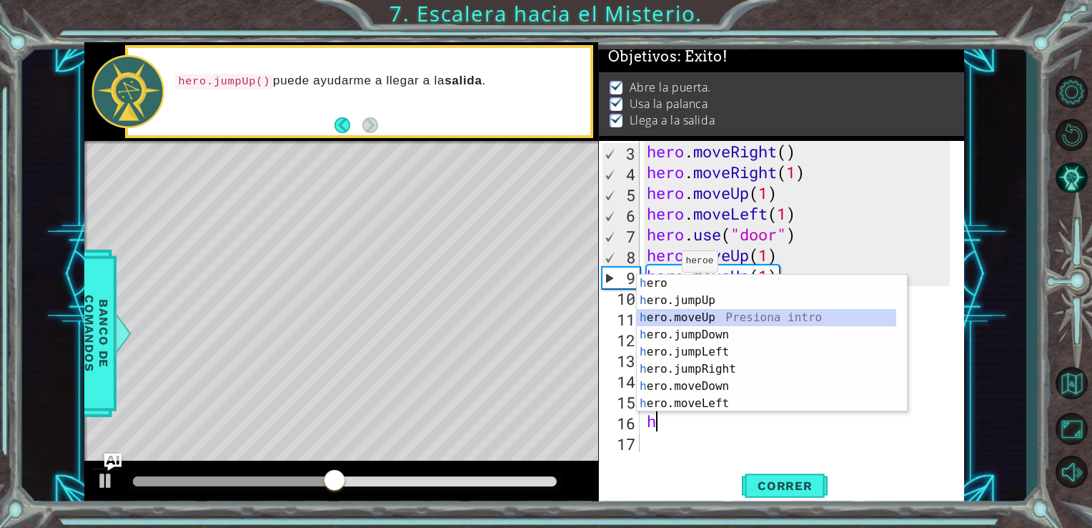
click at [691, 317] on div "h ero Presiona intro h ero.jumpUp Presiona intro h ero.moveUp Presiona intro h …" at bounding box center [767, 361] width 260 height 172
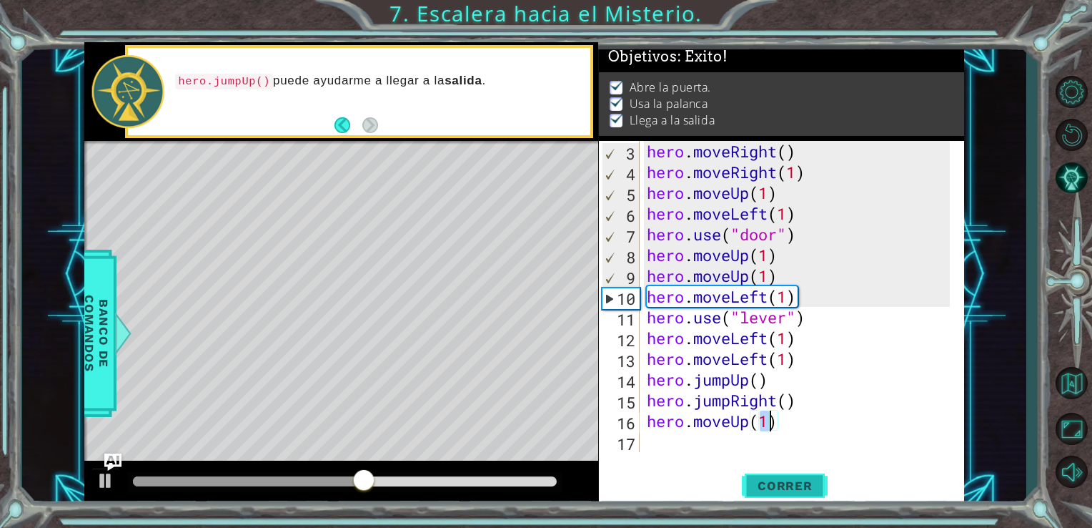
type textarea "hero.moveUp(1)"
click at [781, 479] on span "Correr" at bounding box center [786, 485] width 84 height 14
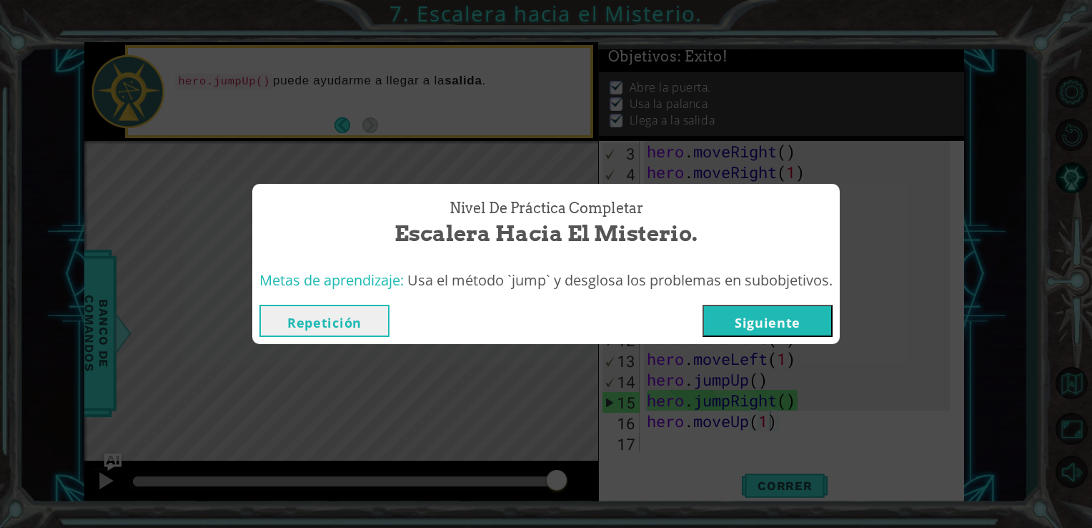
click at [747, 320] on button "Siguiente" at bounding box center [768, 321] width 130 height 32
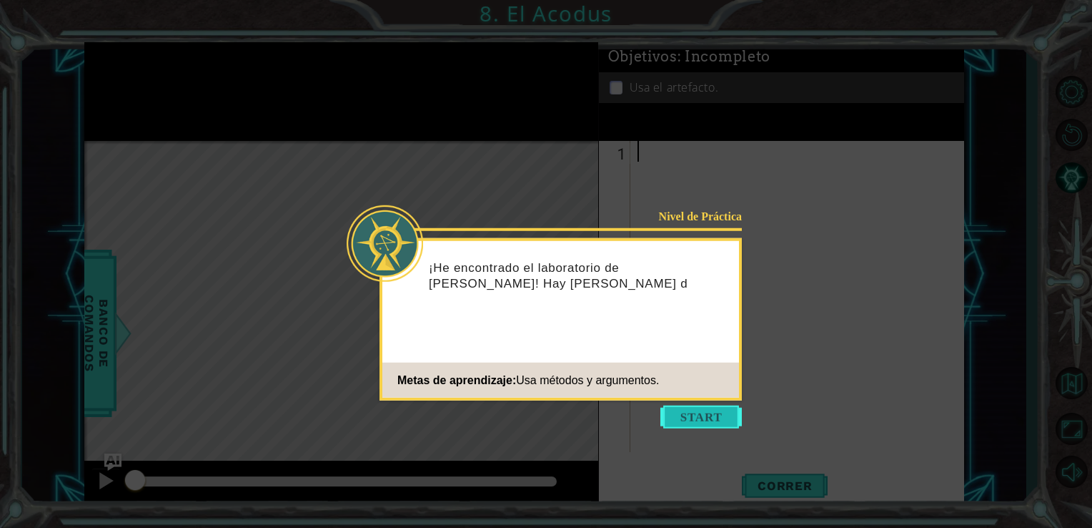
click at [696, 413] on button "Start" at bounding box center [702, 416] width 82 height 23
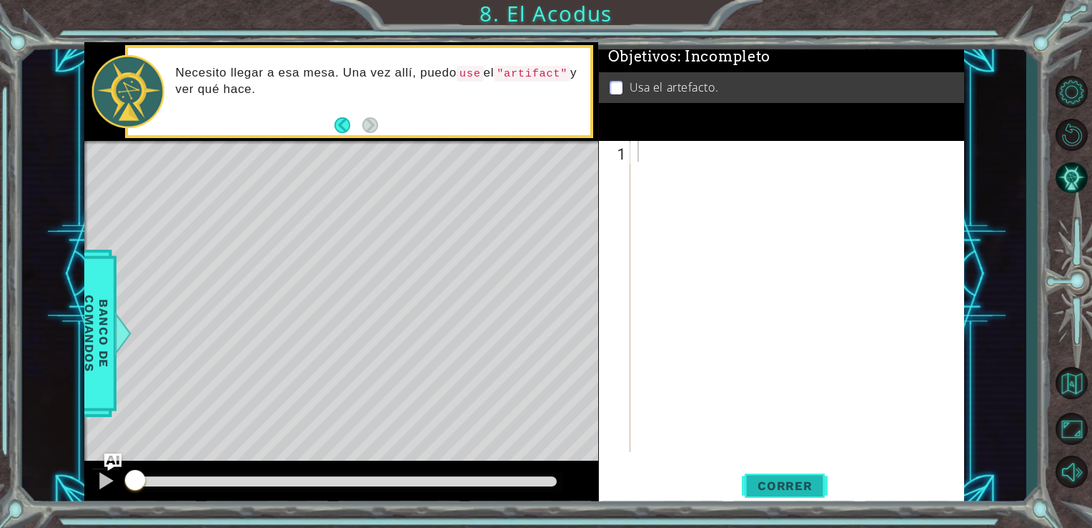
click at [801, 478] on span "Correr" at bounding box center [786, 485] width 84 height 14
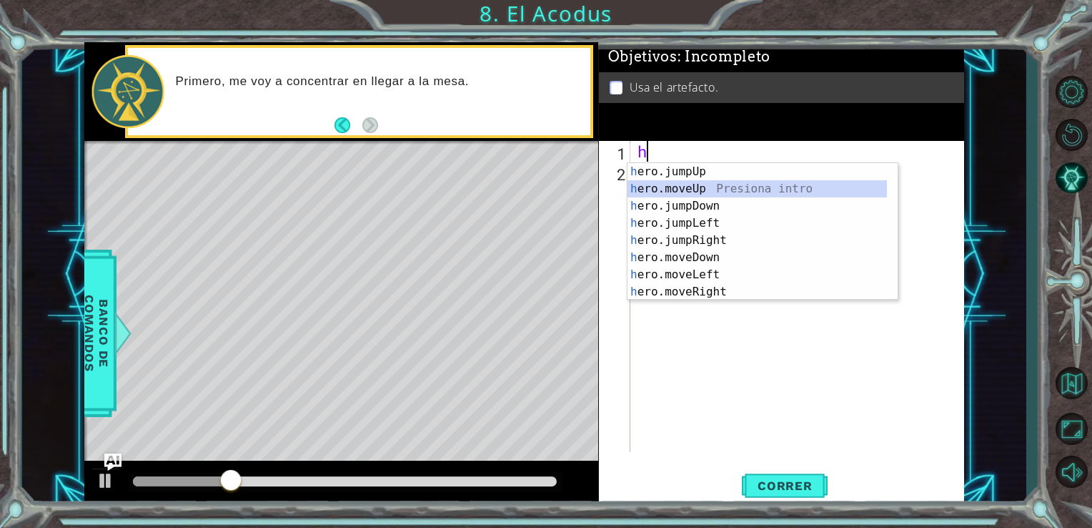
click at [701, 184] on div "h ero.jumpUp Presiona intro h ero.moveUp Presiona intro h ero.jumpDown Presiona…" at bounding box center [758, 249] width 260 height 172
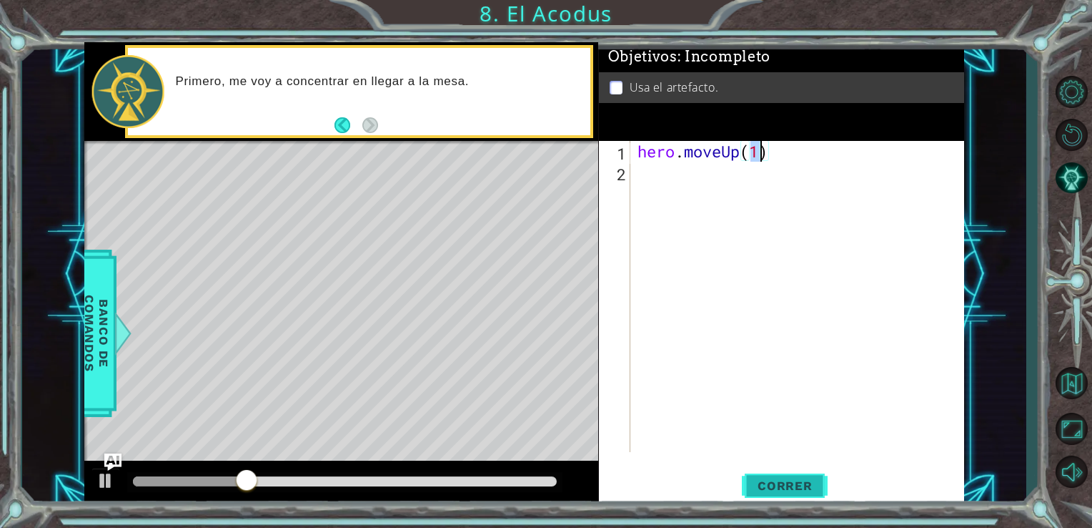
type textarea "hero.moveUp(1)"
click at [784, 488] on span "Correr" at bounding box center [786, 485] width 84 height 14
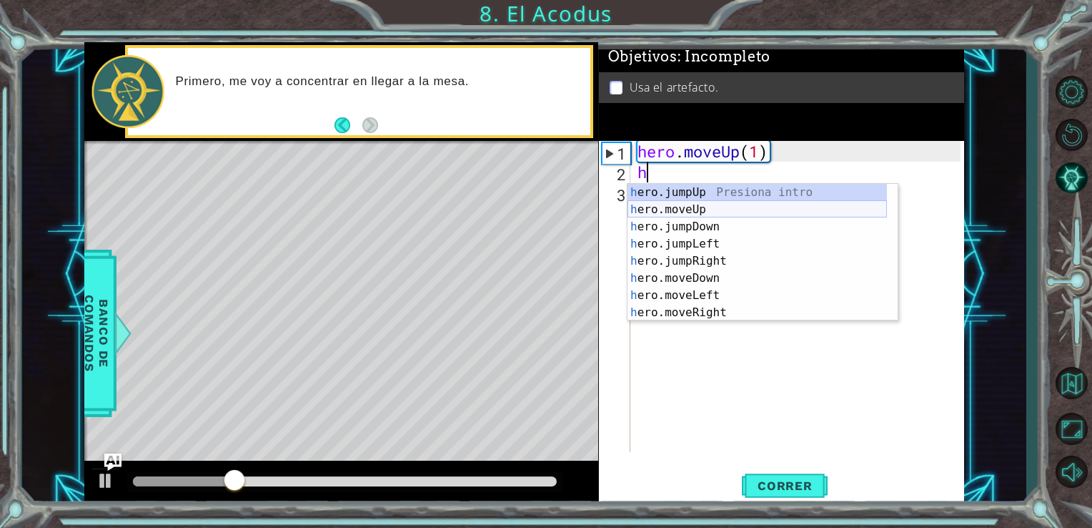
click at [709, 209] on div "h ero.jumpUp Presiona intro h ero.moveUp Presiona intro h ero.jumpDown Presiona…" at bounding box center [758, 270] width 260 height 172
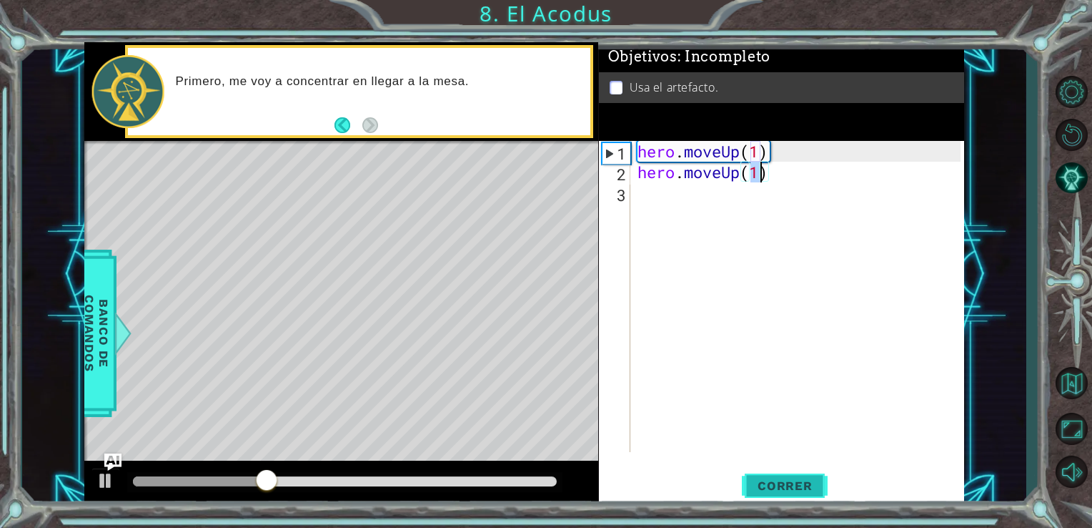
type textarea "hero.moveUp(1)"
click at [752, 485] on span "Correr" at bounding box center [786, 485] width 84 height 14
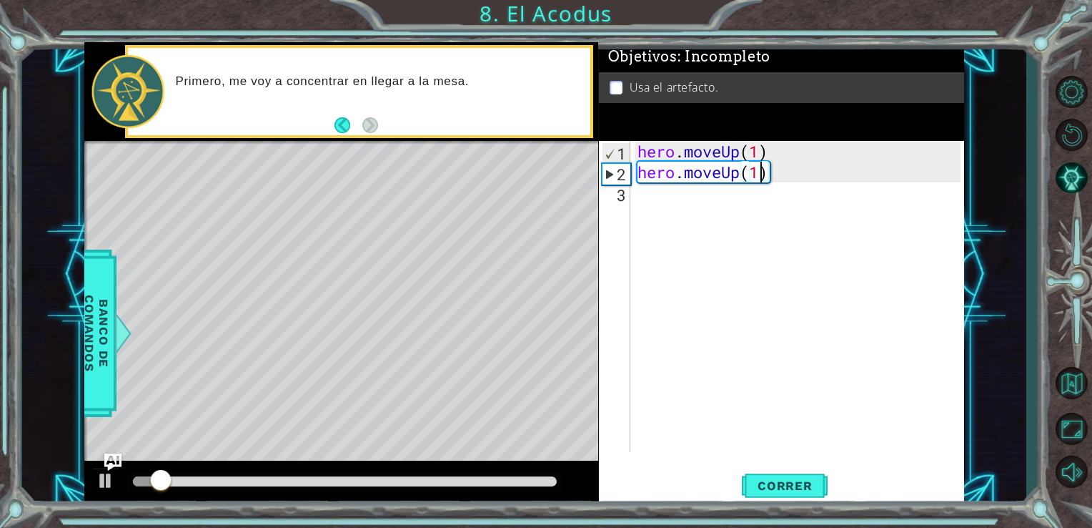
click at [701, 194] on div "hero . moveUp ( 1 ) hero . moveUp ( 1 )" at bounding box center [802, 317] width 334 height 352
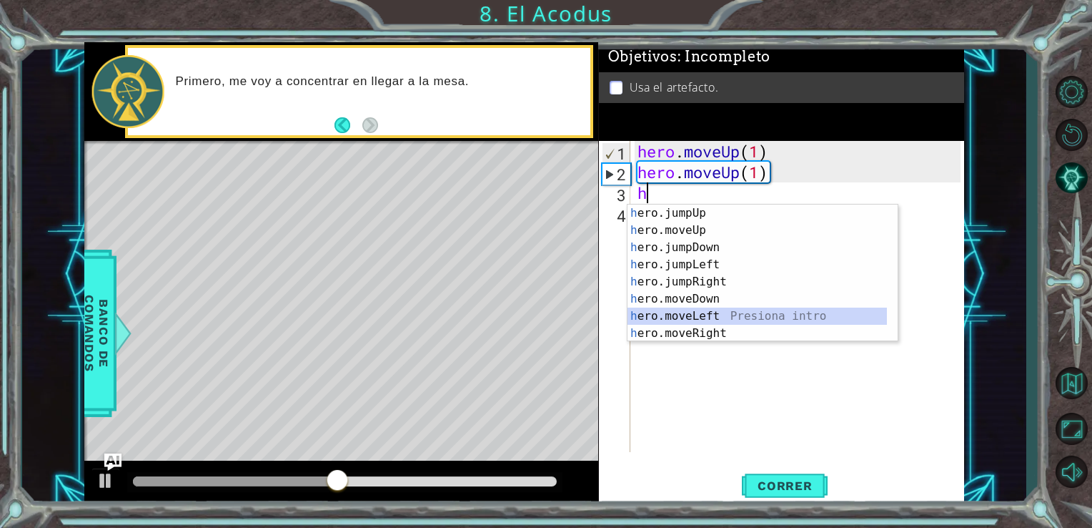
click at [718, 315] on div "h ero.jumpUp Presiona intro h ero.moveUp Presiona intro h ero.jumpDown Presiona…" at bounding box center [758, 290] width 260 height 172
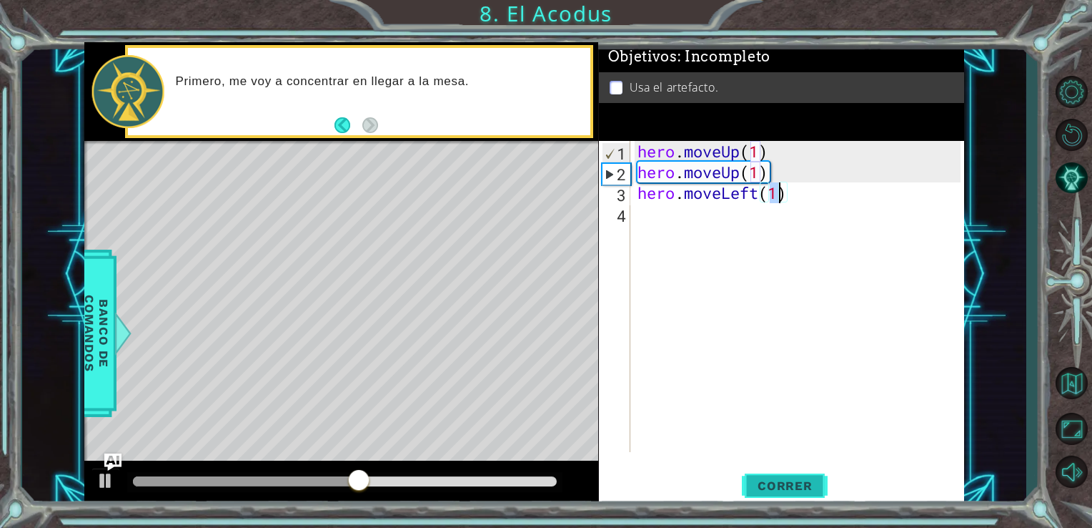
type textarea "hero.moveLeft(1)"
click at [764, 480] on span "Correr" at bounding box center [786, 485] width 84 height 14
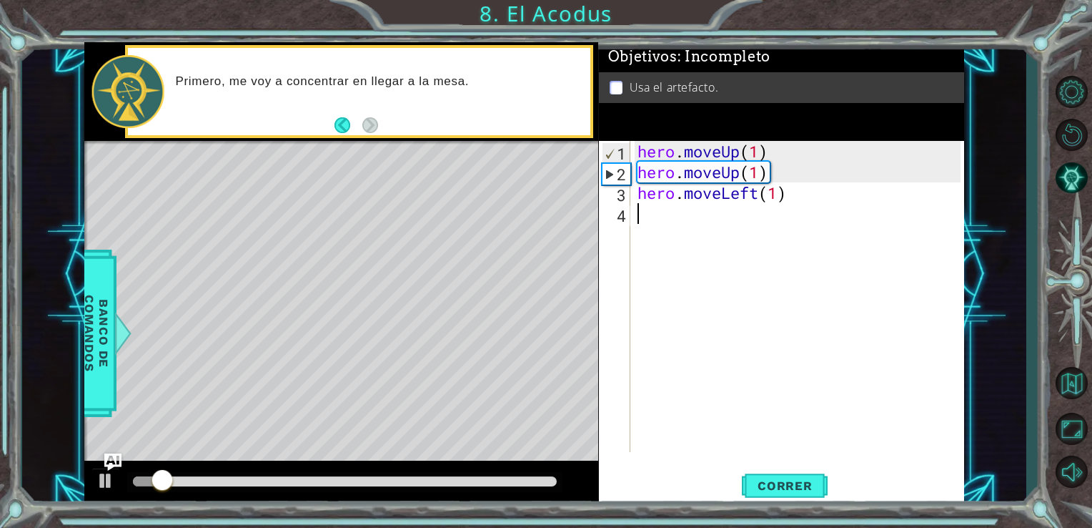
click at [689, 236] on div "hero . moveUp ( 1 ) hero . moveUp ( 1 ) hero . moveLeft ( 1 )" at bounding box center [802, 317] width 334 height 352
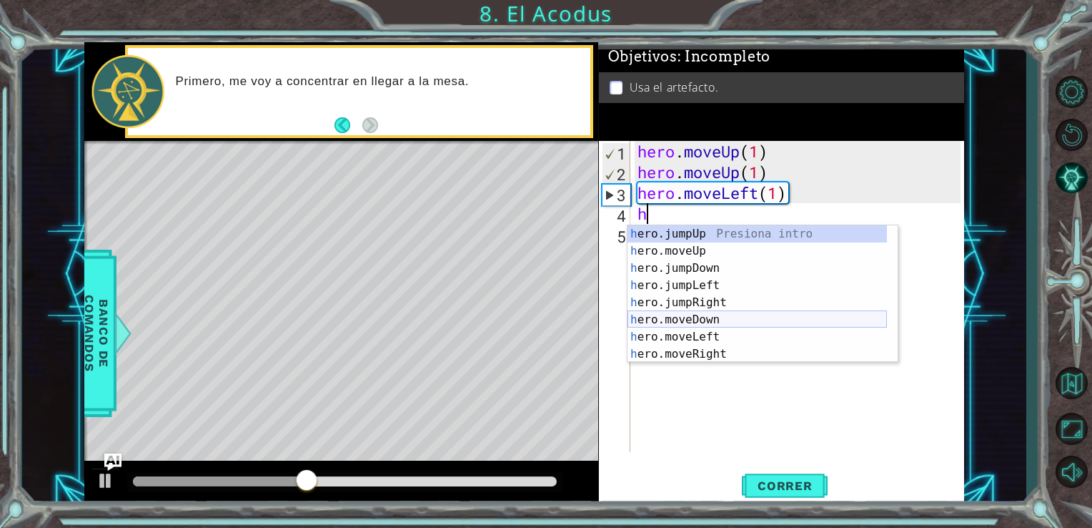
click at [701, 325] on div "h ero.jumpUp Presiona intro h ero.moveUp Presiona intro h ero.jumpDown Presiona…" at bounding box center [758, 311] width 260 height 172
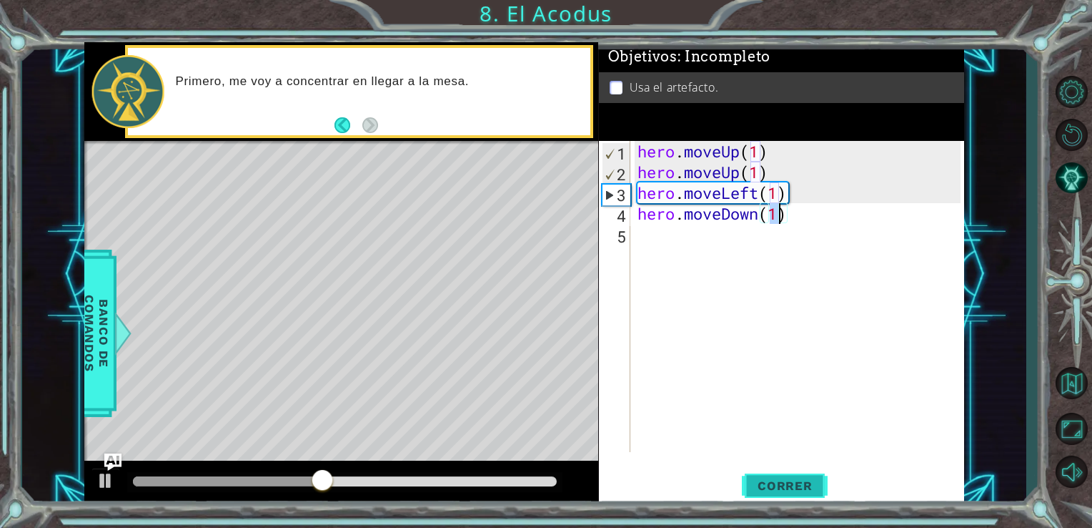
type textarea "hero.moveDown(1)"
click at [766, 493] on span "Correr" at bounding box center [786, 485] width 84 height 14
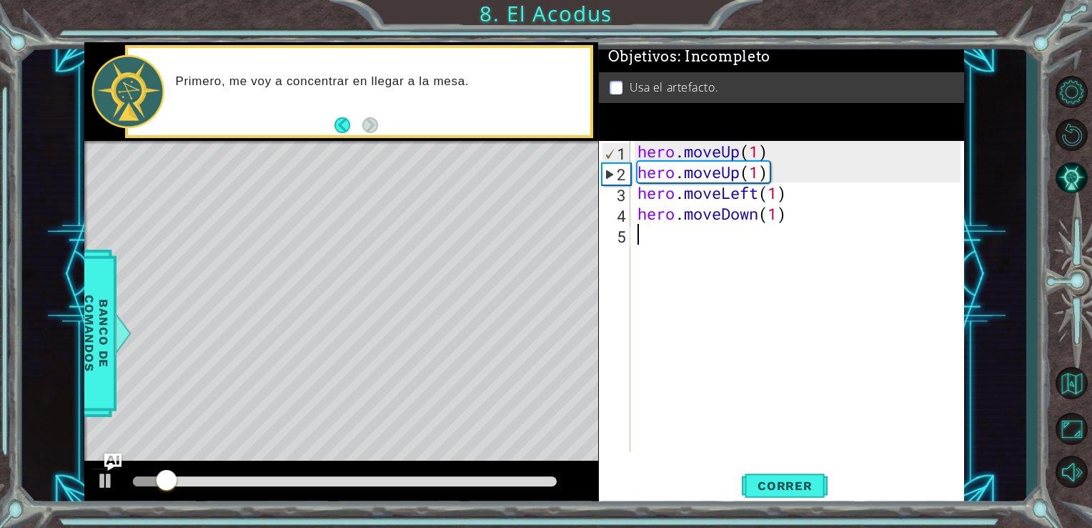
click at [692, 255] on div "hero . moveUp ( 1 ) hero . moveUp ( 1 ) hero . moveLeft ( 1 ) hero . moveDown (…" at bounding box center [802, 317] width 334 height 352
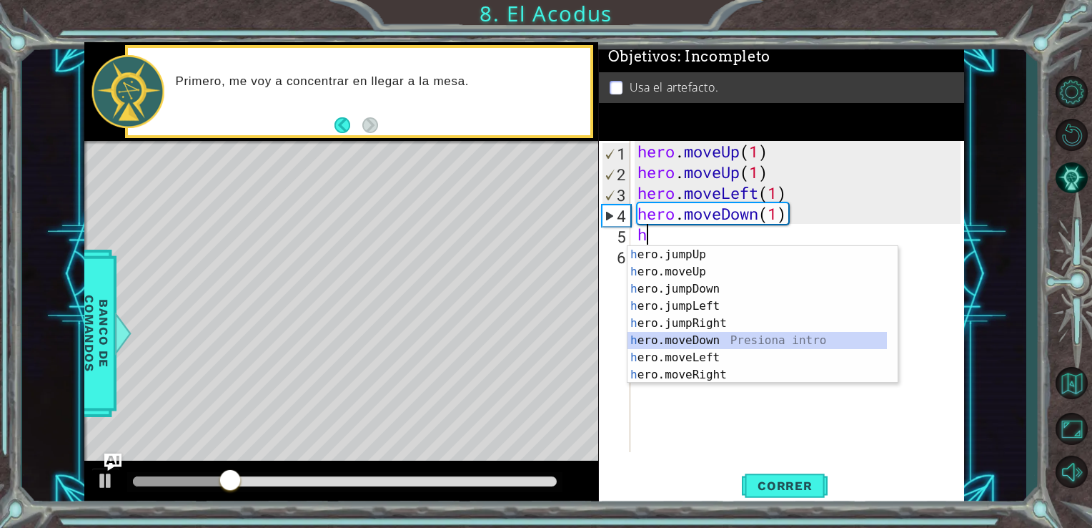
click at [703, 343] on div "h ero.jumpUp Presiona intro h ero.moveUp Presiona intro h ero.jumpDown Presiona…" at bounding box center [758, 332] width 260 height 172
type textarea "hero.moveDown(1)"
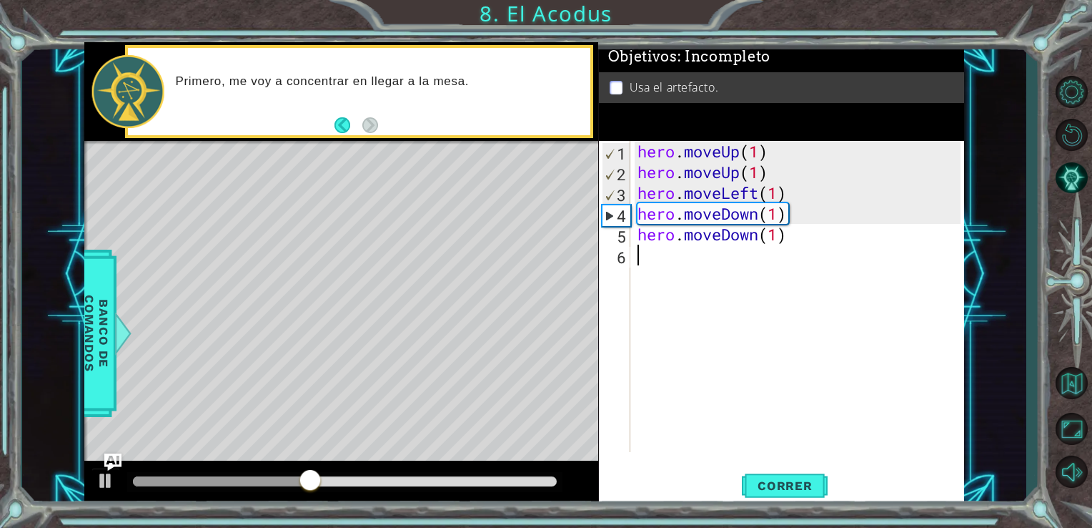
click at [664, 272] on div "hero . moveUp ( 1 ) hero . moveUp ( 1 ) hero . moveLeft ( 1 ) hero . moveDown (…" at bounding box center [802, 317] width 334 height 352
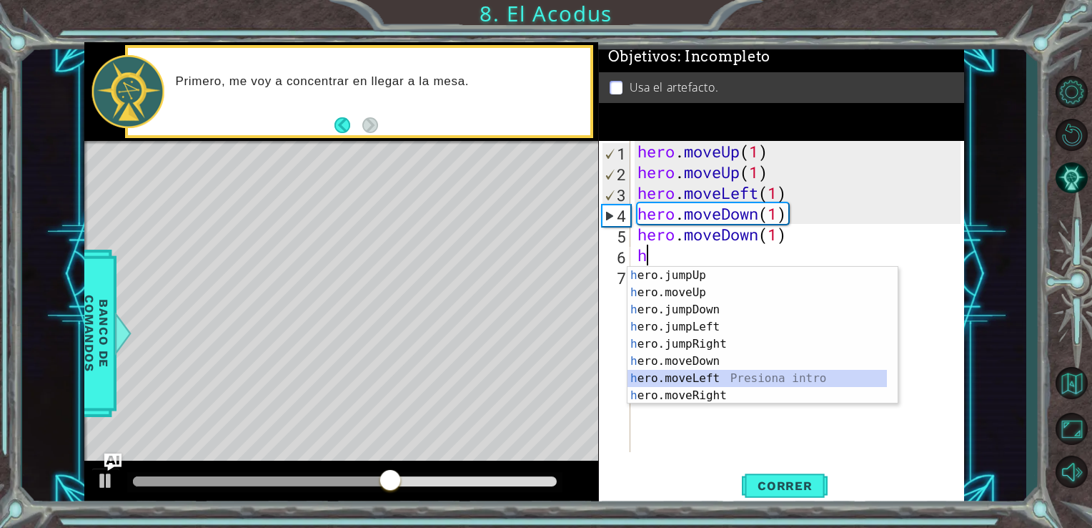
click at [692, 382] on div "h ero.jumpUp Presiona intro h ero.moveUp Presiona intro h ero.jumpDown Presiona…" at bounding box center [758, 353] width 260 height 172
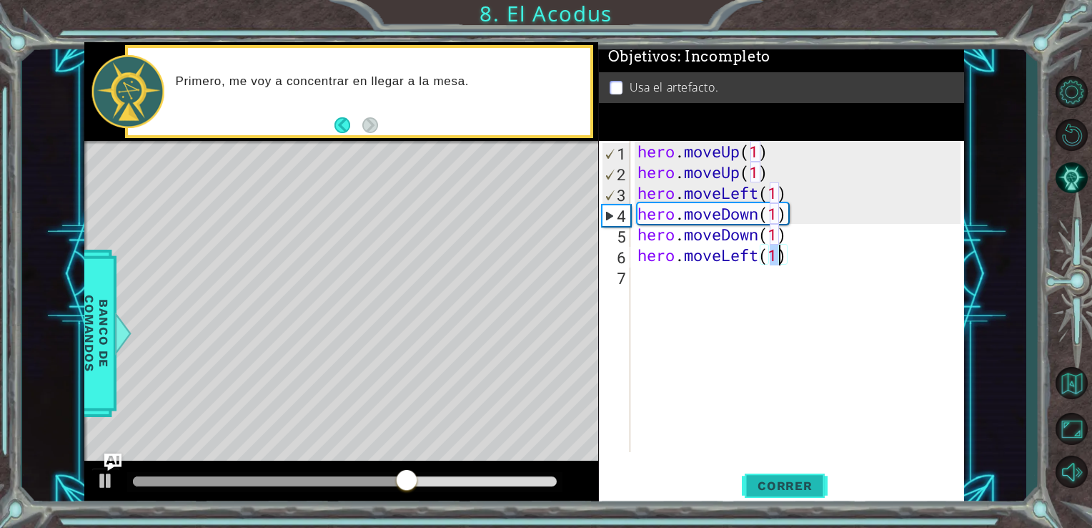
click at [759, 499] on button "Correr" at bounding box center [785, 485] width 86 height 36
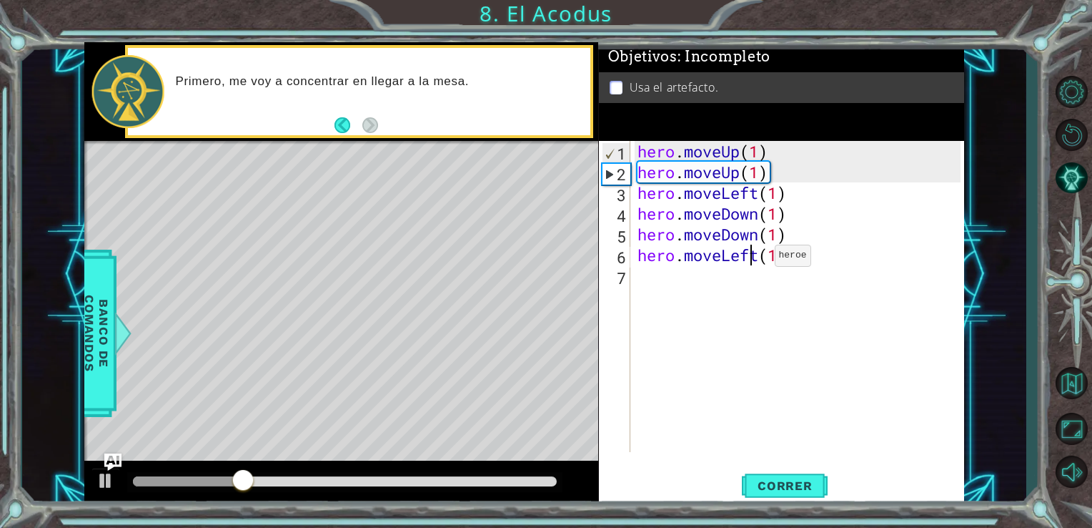
click at [753, 259] on div "hero . moveUp ( 1 ) hero . moveUp ( 1 ) hero . moveLeft ( 1 ) hero . moveDown (…" at bounding box center [802, 317] width 334 height 352
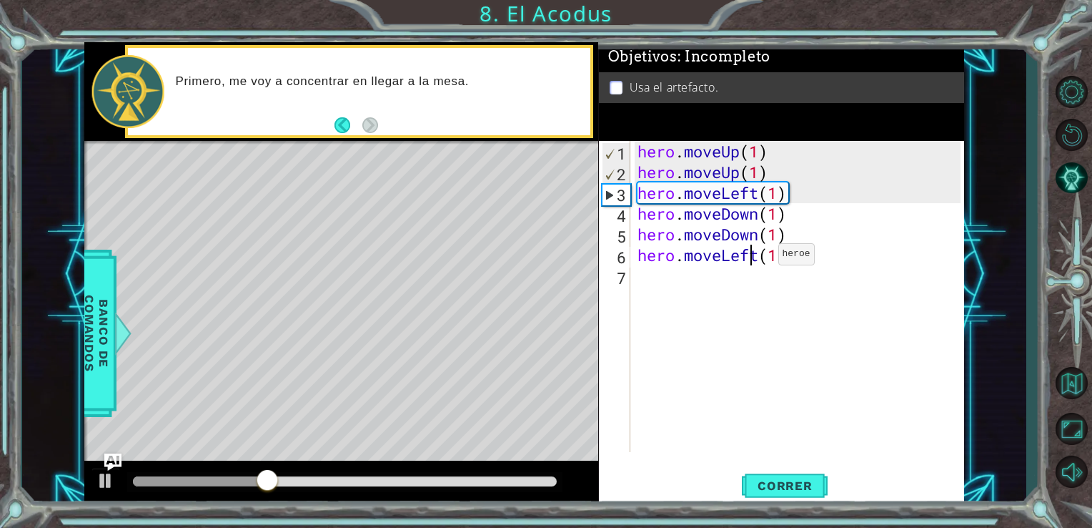
click at [756, 257] on div "hero . moveUp ( 1 ) hero . moveUp ( 1 ) hero . moveLeft ( 1 ) hero . moveDown (…" at bounding box center [802, 317] width 334 height 352
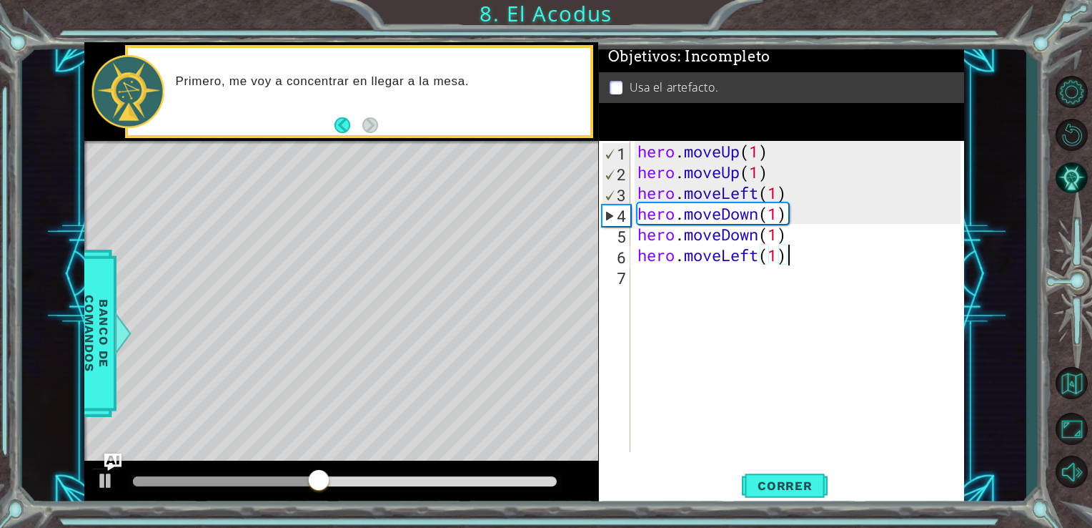
click at [784, 253] on div "hero . moveUp ( 1 ) hero . moveUp ( 1 ) hero . moveLeft ( 1 ) hero . moveDown (…" at bounding box center [802, 317] width 334 height 352
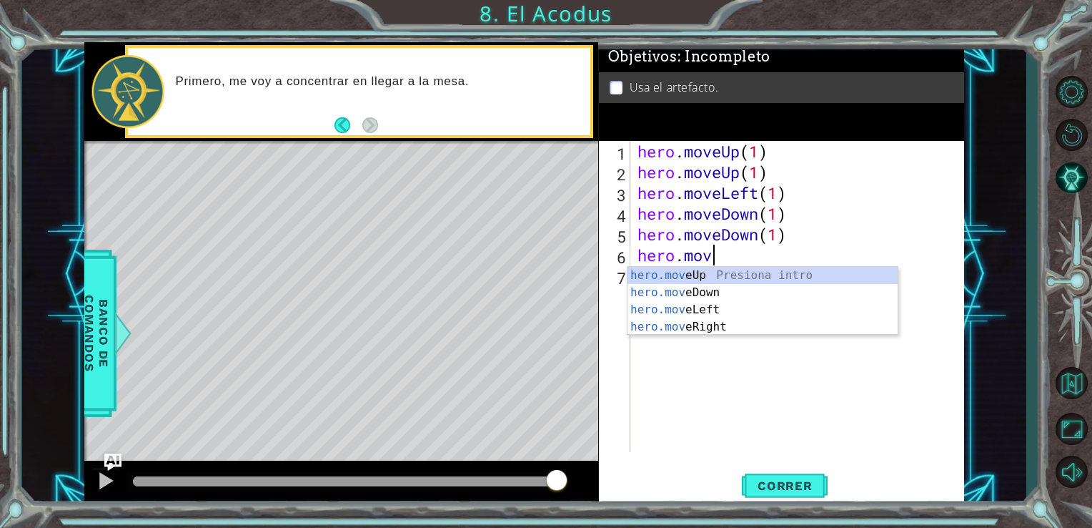
type textarea "[DOMAIN_NAME]"
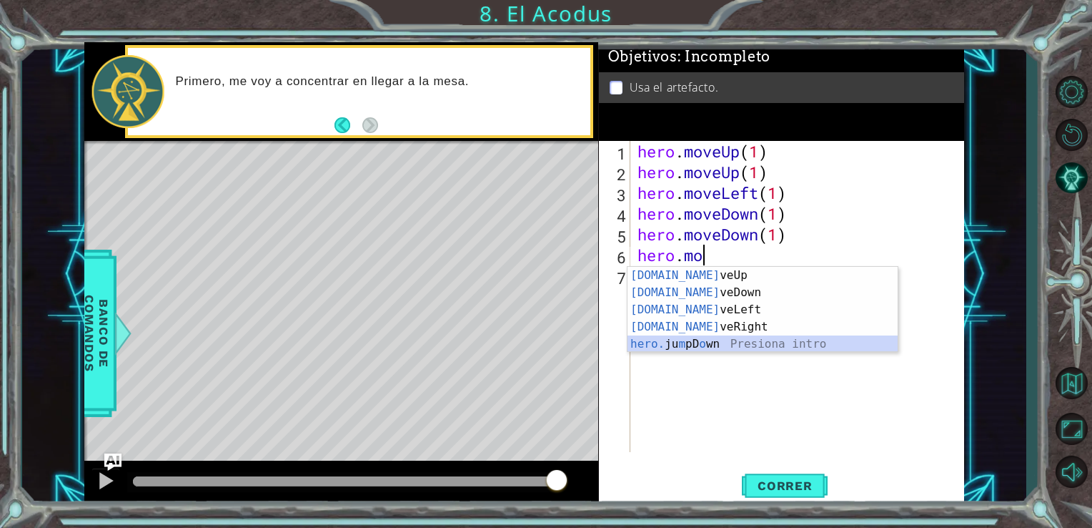
click at [726, 342] on div "[DOMAIN_NAME] veUp Presiona intro [DOMAIN_NAME] veDown Presiona intro [DOMAIN_N…" at bounding box center [763, 327] width 270 height 120
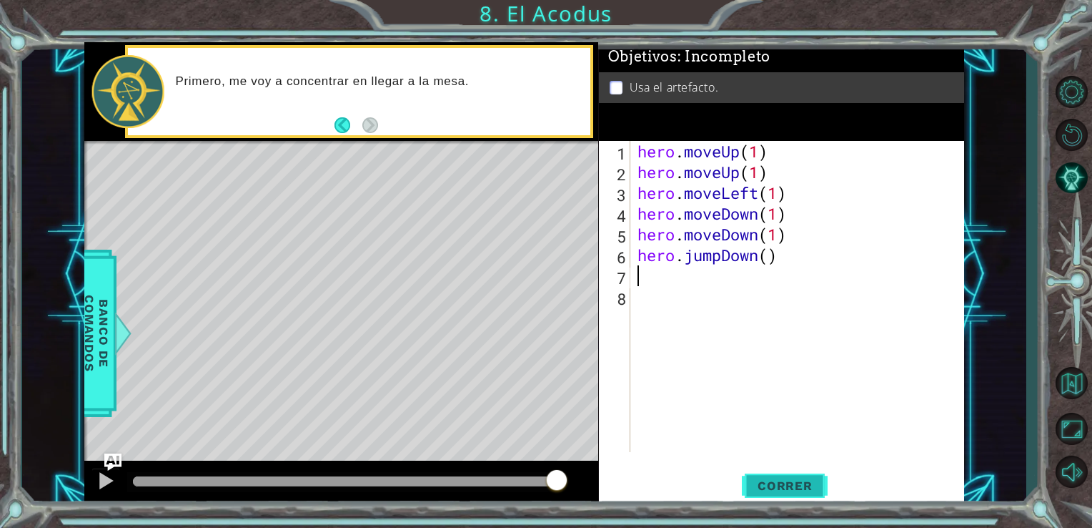
click at [794, 479] on span "Correr" at bounding box center [786, 485] width 84 height 14
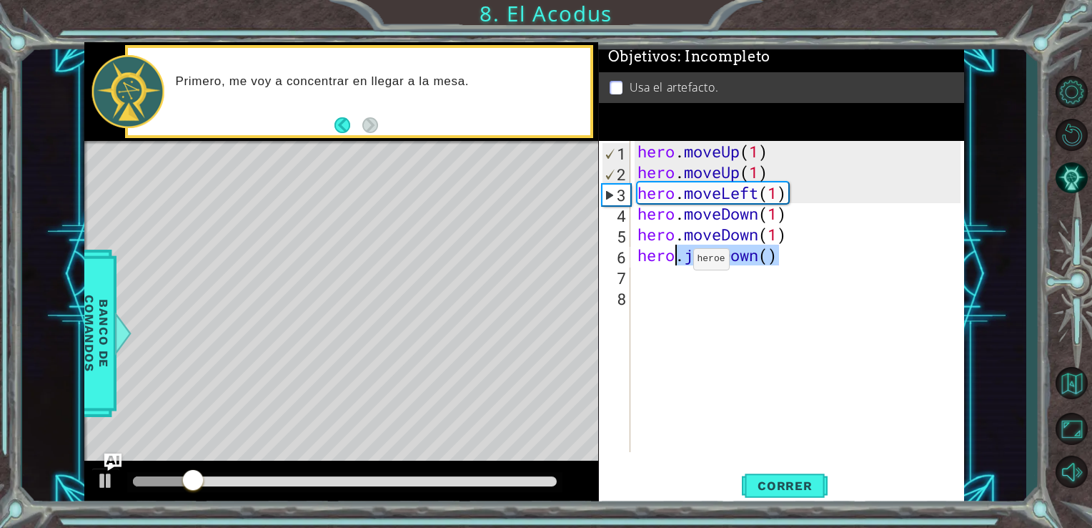
drag, startPoint x: 802, startPoint y: 262, endPoint x: 670, endPoint y: 262, distance: 132.3
click at [670, 262] on div "hero . moveUp ( 1 ) hero . moveUp ( 1 ) hero . moveLeft ( 1 ) hero . moveDown (…" at bounding box center [802, 317] width 334 height 352
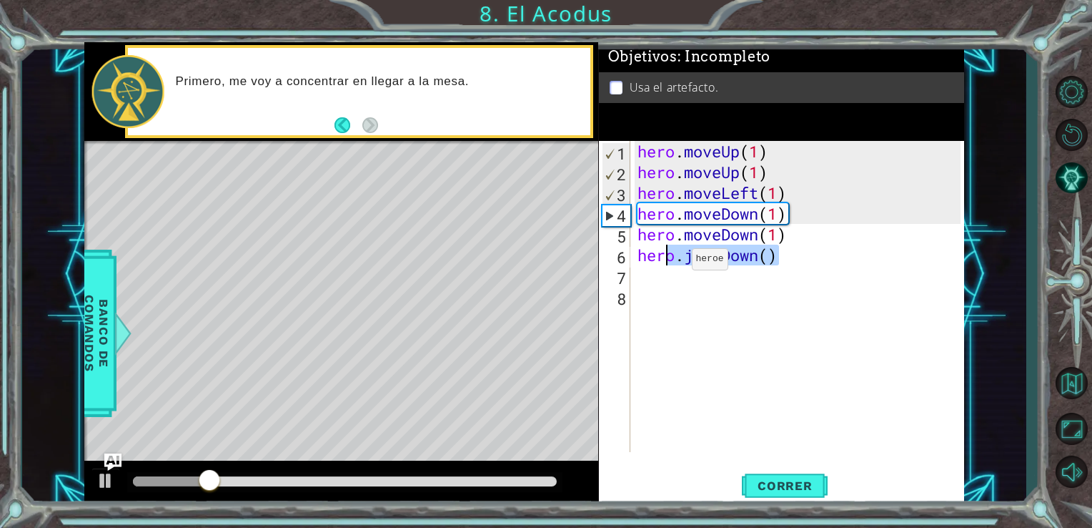
type textarea "her"
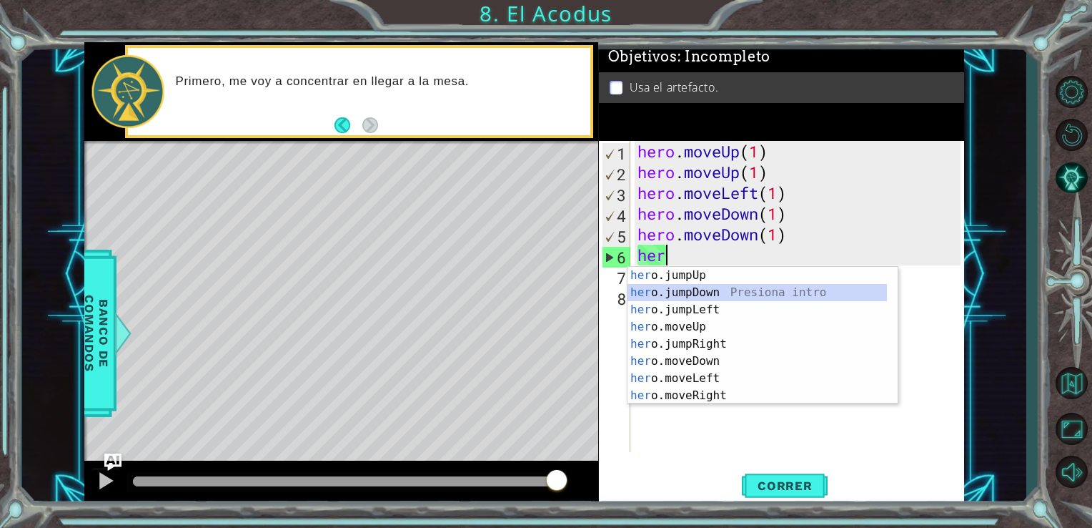
click at [689, 296] on div "her o.jumpUp Presiona intro her o.jumpDown Presiona intro her o.jumpLeft Presio…" at bounding box center [758, 353] width 260 height 172
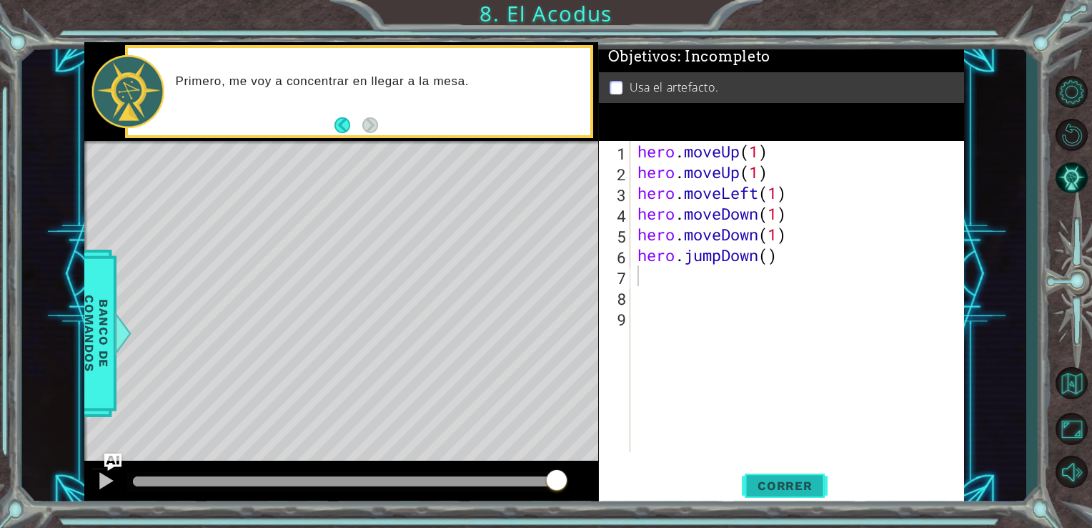
click at [752, 478] on button "Correr" at bounding box center [785, 485] width 86 height 36
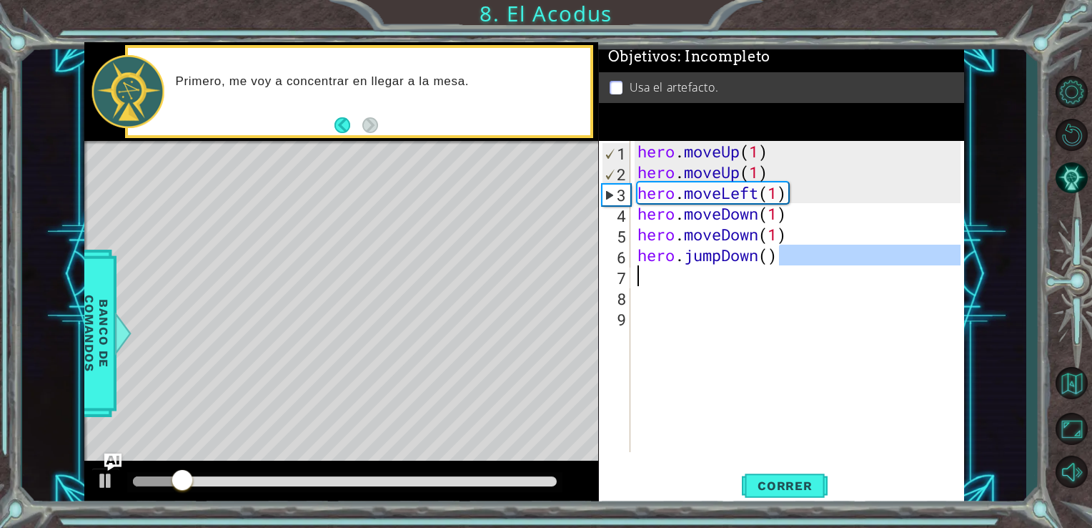
drag, startPoint x: 788, startPoint y: 265, endPoint x: 716, endPoint y: 274, distance: 72.1
click at [716, 274] on div "hero . moveUp ( 1 ) hero . moveUp ( 1 ) hero . moveLeft ( 1 ) hero . moveDown (…" at bounding box center [802, 317] width 334 height 352
click at [732, 263] on div "hero . moveUp ( 1 ) hero . moveUp ( 1 ) hero . moveLeft ( 1 ) hero . moveDown (…" at bounding box center [802, 317] width 334 height 352
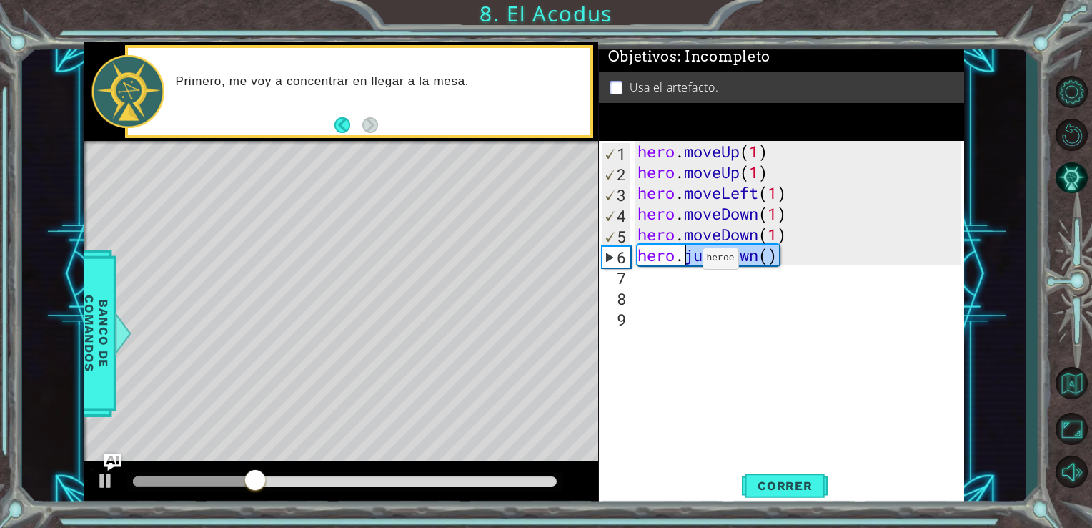
drag, startPoint x: 775, startPoint y: 255, endPoint x: 685, endPoint y: 262, distance: 90.4
click at [685, 262] on div "hero . moveUp ( 1 ) hero . moveUp ( 1 ) hero . moveLeft ( 1 ) hero . moveDown (…" at bounding box center [802, 317] width 334 height 352
type textarea "hero."
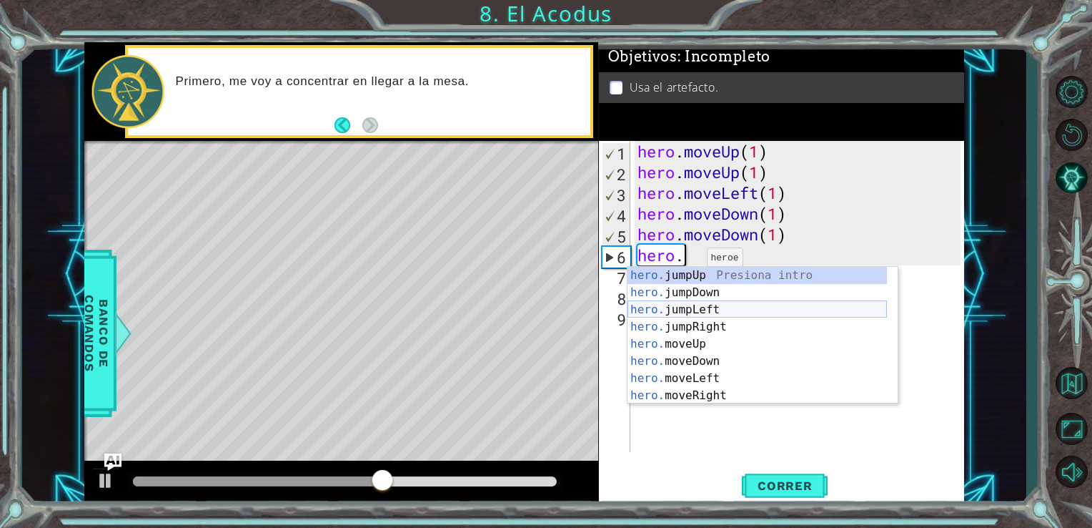
click at [687, 310] on div "hero. jumpUp Presiona intro hero. jumpDown Presiona intro hero. jumpLeft Presio…" at bounding box center [758, 353] width 260 height 172
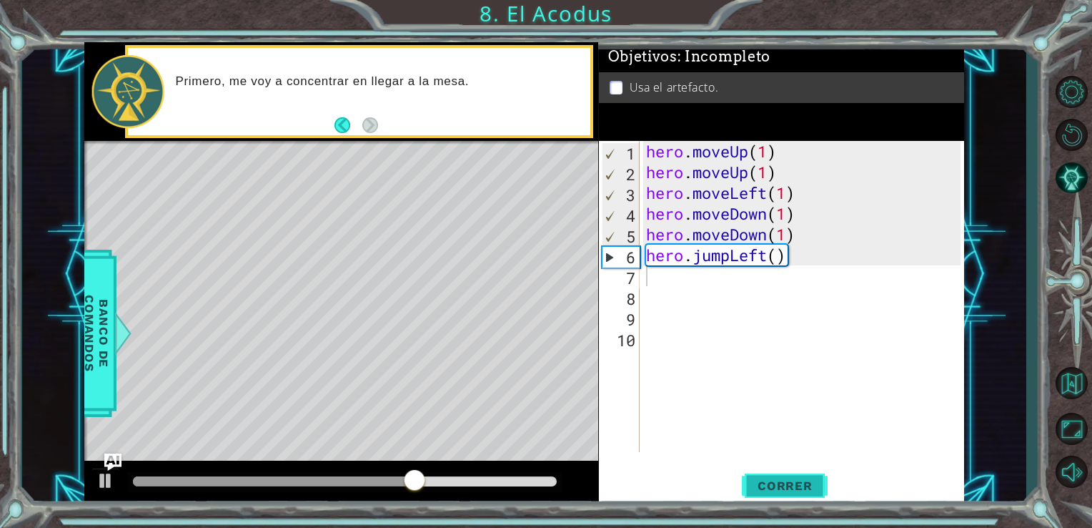
click at [754, 485] on span "Correr" at bounding box center [786, 485] width 84 height 14
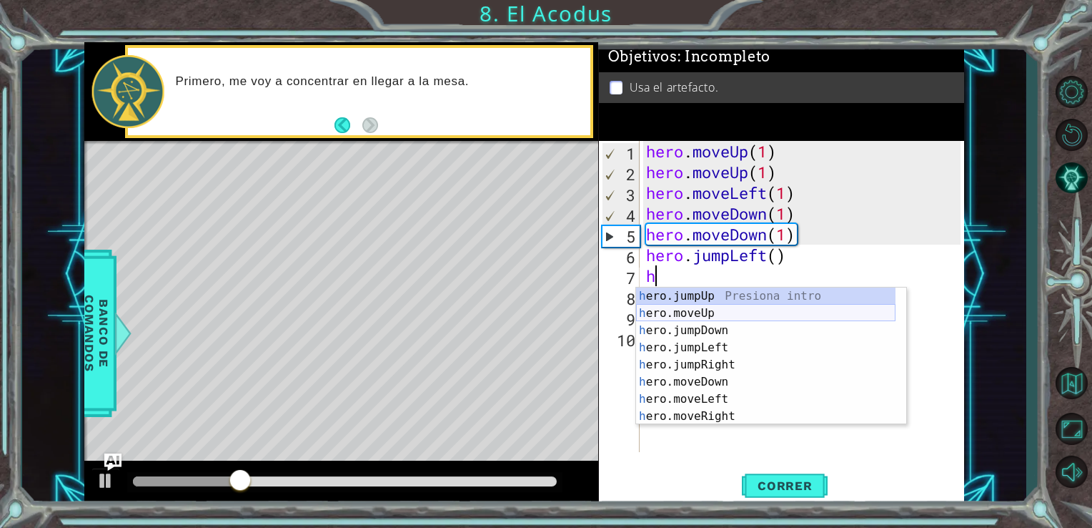
click at [698, 315] on div "h ero.jumpUp Presiona intro h ero.moveUp Presiona intro h ero.jumpDown Presiona…" at bounding box center [766, 373] width 260 height 172
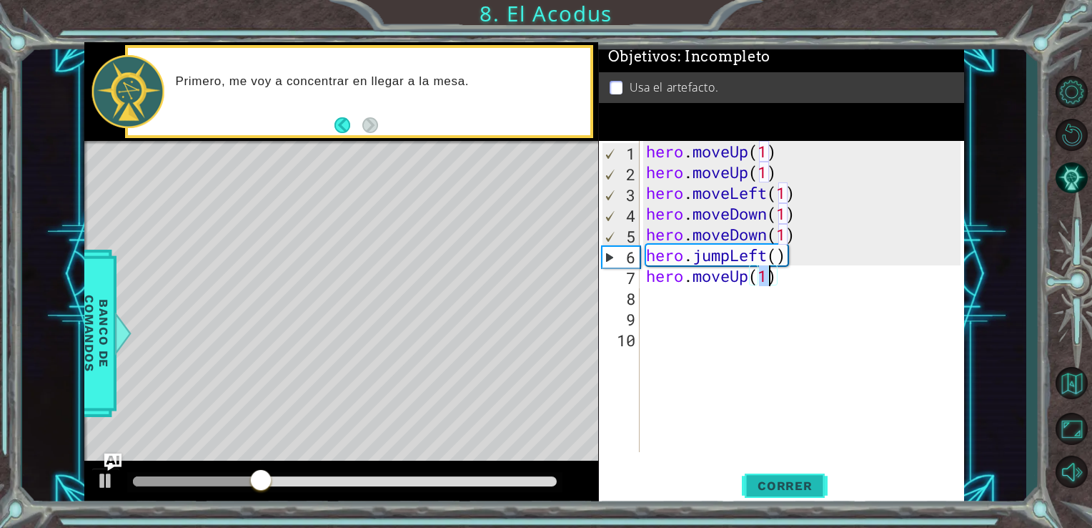
type textarea "hero.moveUp(1)"
click at [749, 488] on span "Correr" at bounding box center [786, 485] width 84 height 14
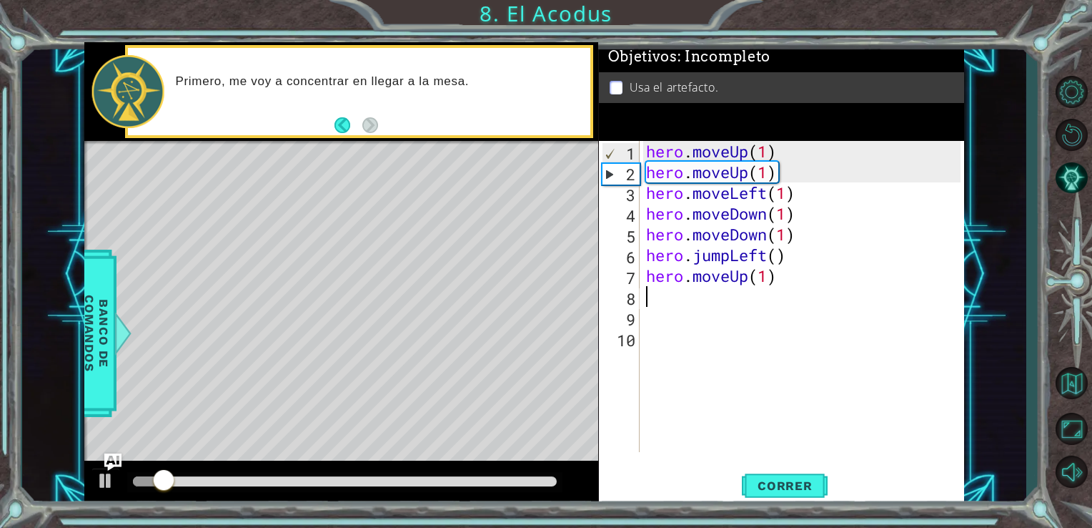
click at [686, 293] on div "hero . moveUp ( 1 ) hero . moveUp ( 1 ) hero . moveLeft ( 1 ) hero . moveDown (…" at bounding box center [805, 317] width 325 height 352
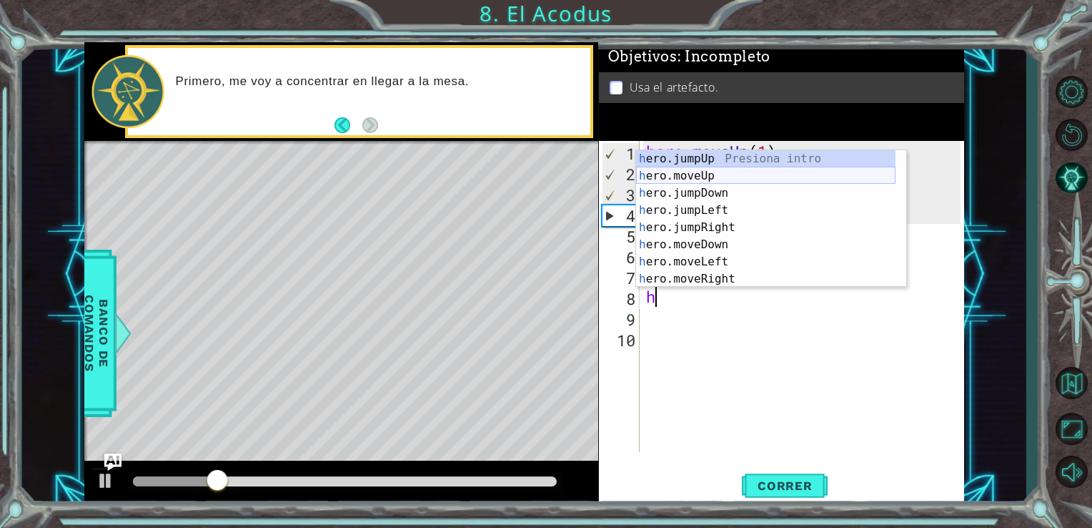
click at [693, 171] on div "h ero.jumpUp Presiona intro h ero.moveUp Presiona intro h ero.jumpDown Presiona…" at bounding box center [766, 236] width 260 height 172
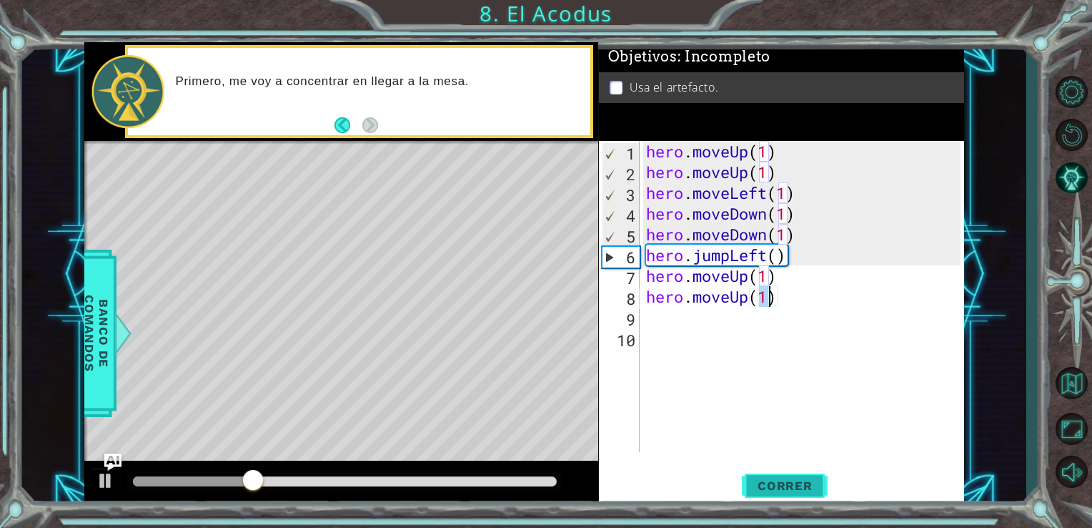
type textarea "hero.moveUp(1)"
click at [756, 480] on span "Correr" at bounding box center [786, 485] width 84 height 14
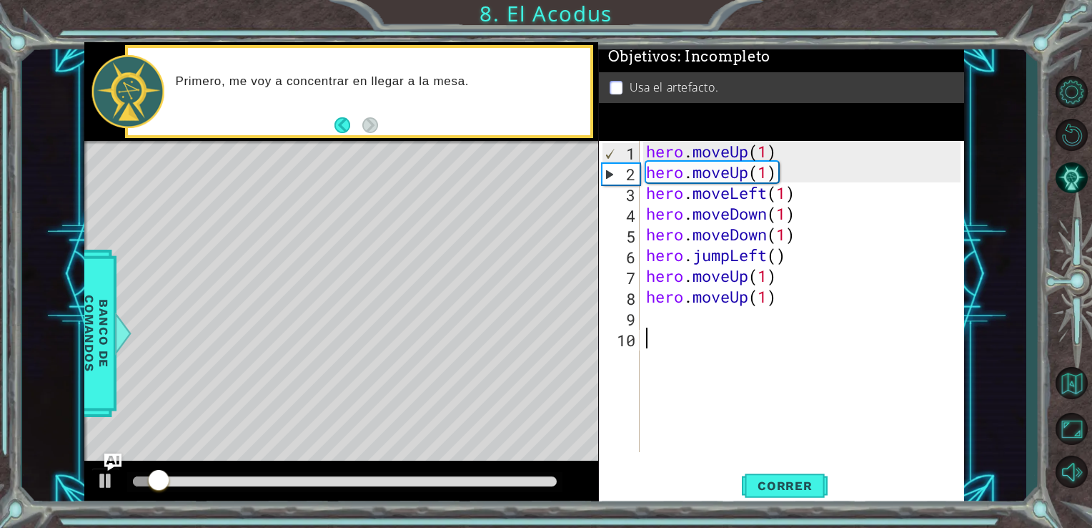
click at [680, 337] on div "hero . moveUp ( 1 ) hero . moveUp ( 1 ) hero . moveLeft ( 1 ) hero . moveDown (…" at bounding box center [805, 317] width 325 height 352
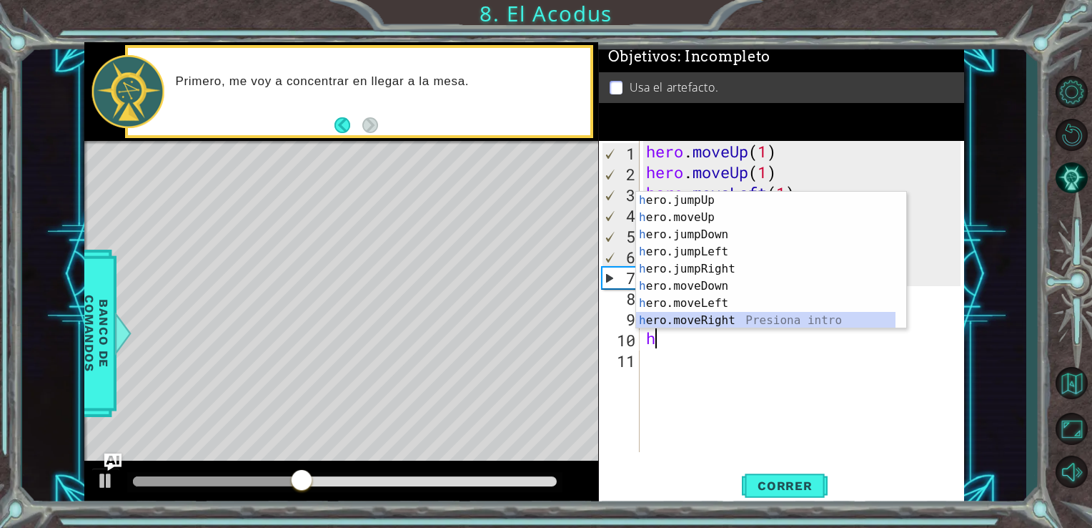
click at [729, 315] on div "h ero.jumpUp Presiona intro h ero.moveUp Presiona intro h ero.jumpDown Presiona…" at bounding box center [766, 278] width 260 height 172
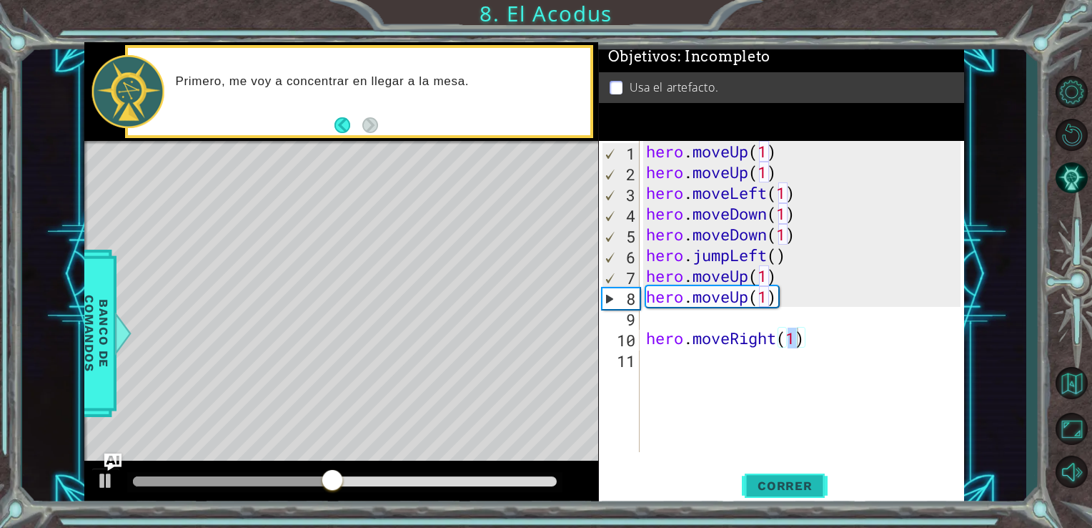
click at [764, 487] on span "Correr" at bounding box center [786, 485] width 84 height 14
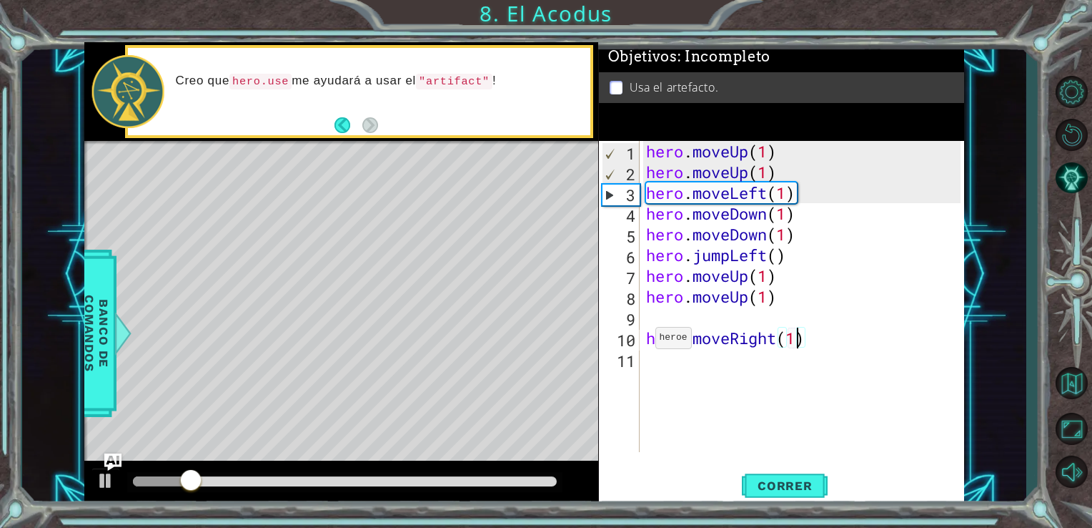
click at [641, 338] on div "hero.moveRight(1) 1 2 3 4 5 6 7 8 9 10 11 hero . moveUp ( 1 ) hero . moveUp ( 1…" at bounding box center [780, 296] width 362 height 311
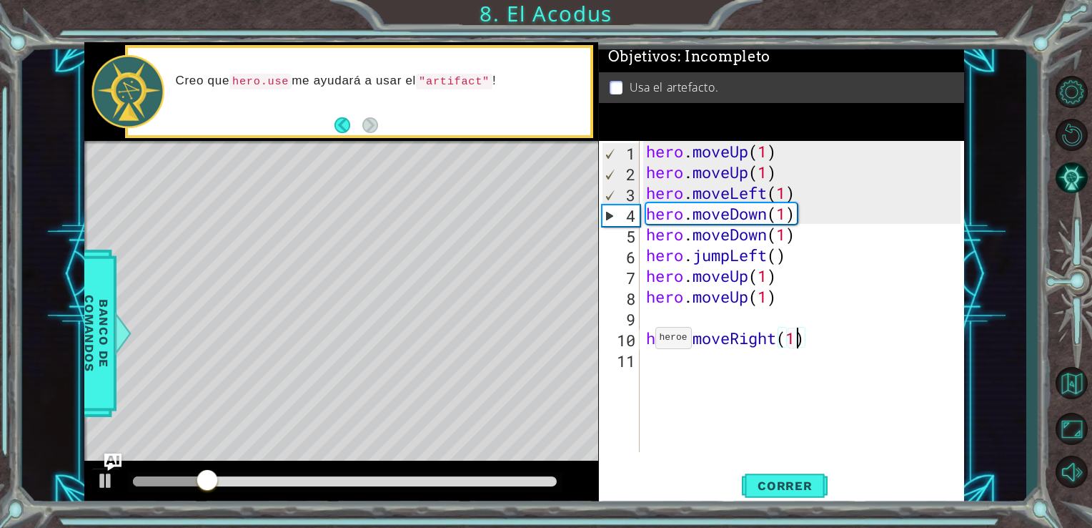
type textarea "hero.moveRight()"
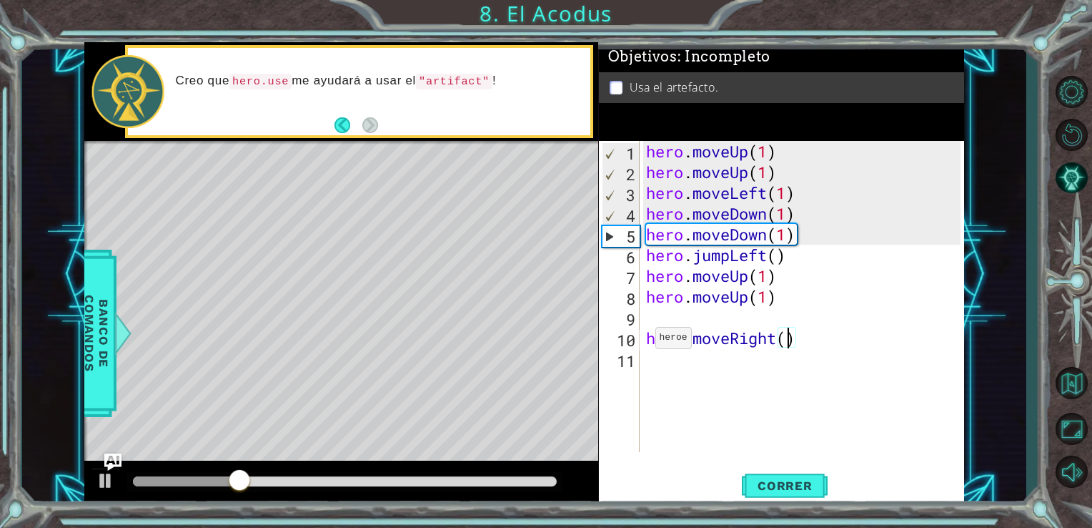
click at [641, 338] on div "hero.moveRight() 1 2 3 4 5 6 7 8 9 10 11 hero . moveUp ( 1 ) hero . moveUp ( 1 …" at bounding box center [780, 296] width 362 height 311
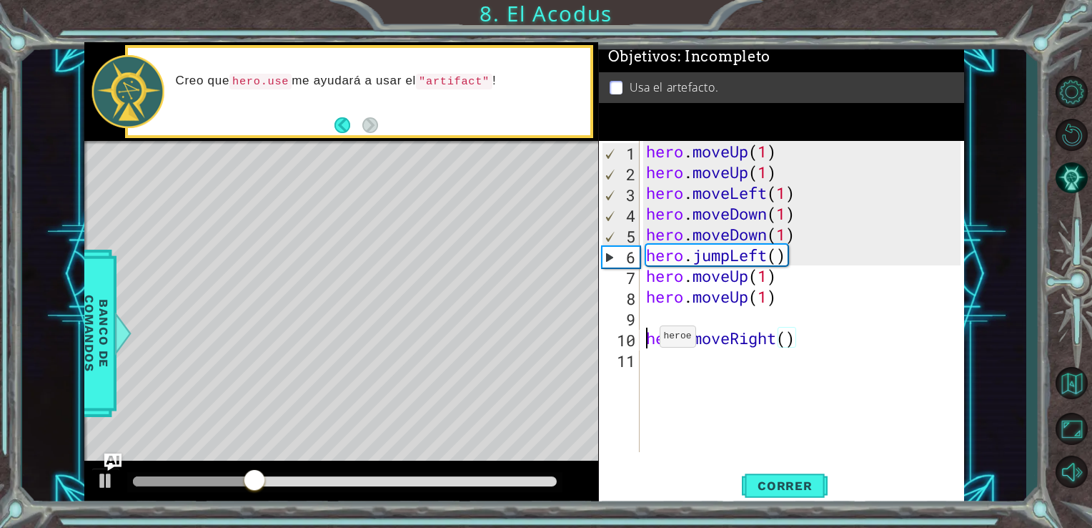
click at [646, 340] on div "hero . moveUp ( 1 ) hero . moveUp ( 1 ) hero . moveLeft ( 1 ) hero . moveDown (…" at bounding box center [805, 317] width 325 height 352
click at [703, 413] on div "hero . moveUp ( 1 ) hero . moveUp ( 1 ) hero . moveLeft ( 1 ) hero . moveDown (…" at bounding box center [805, 317] width 325 height 352
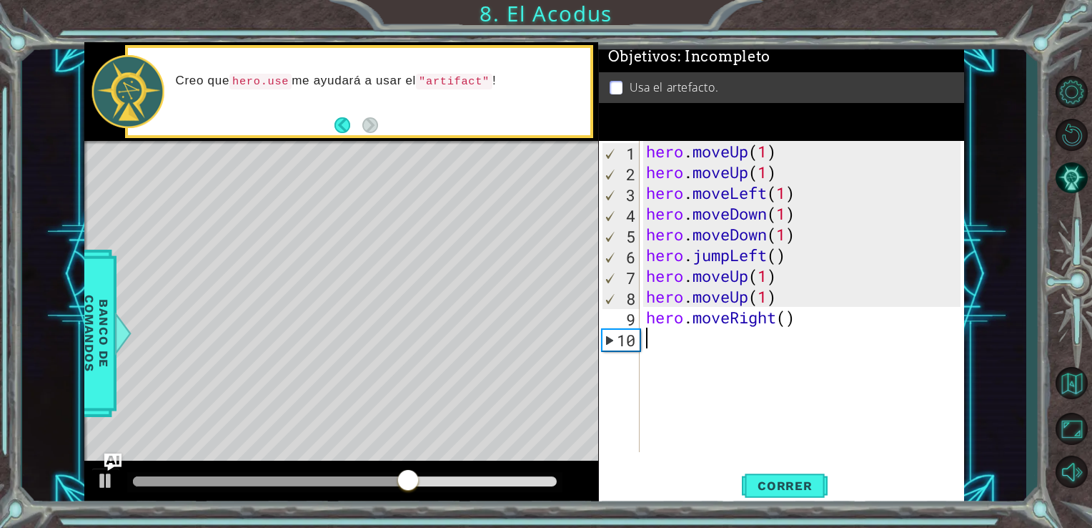
type textarea "j"
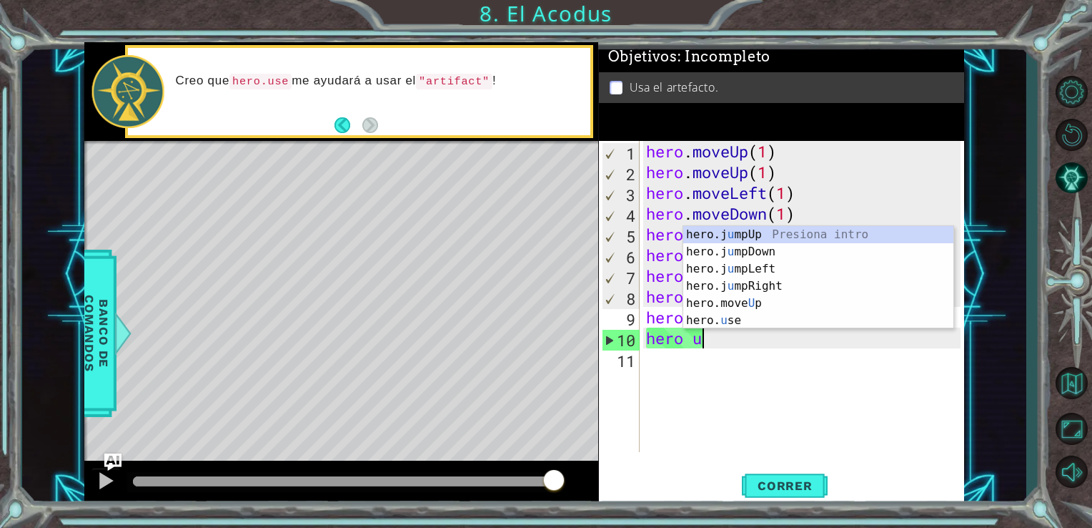
scroll to position [0, 2]
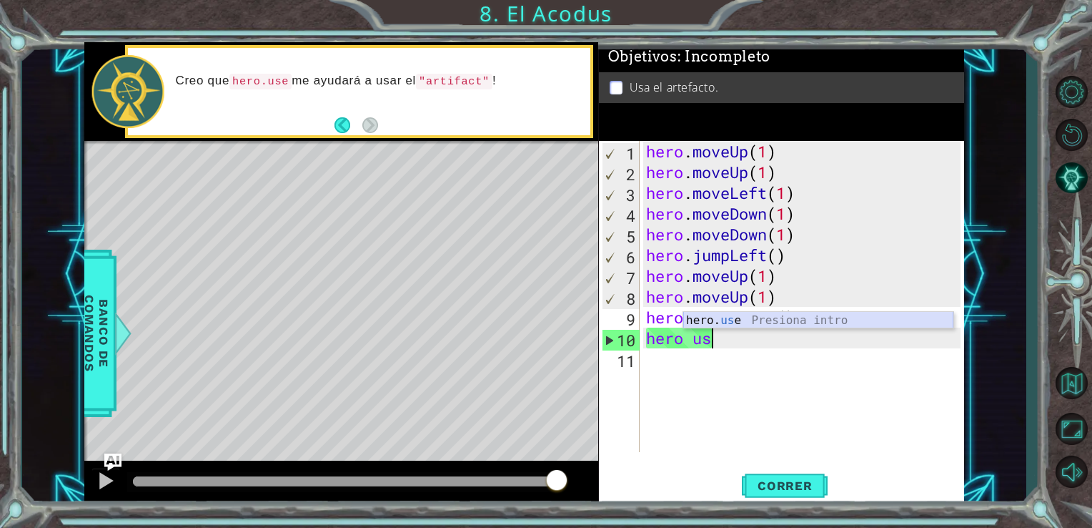
click at [740, 316] on div "hero. us e Presiona intro" at bounding box center [818, 337] width 270 height 51
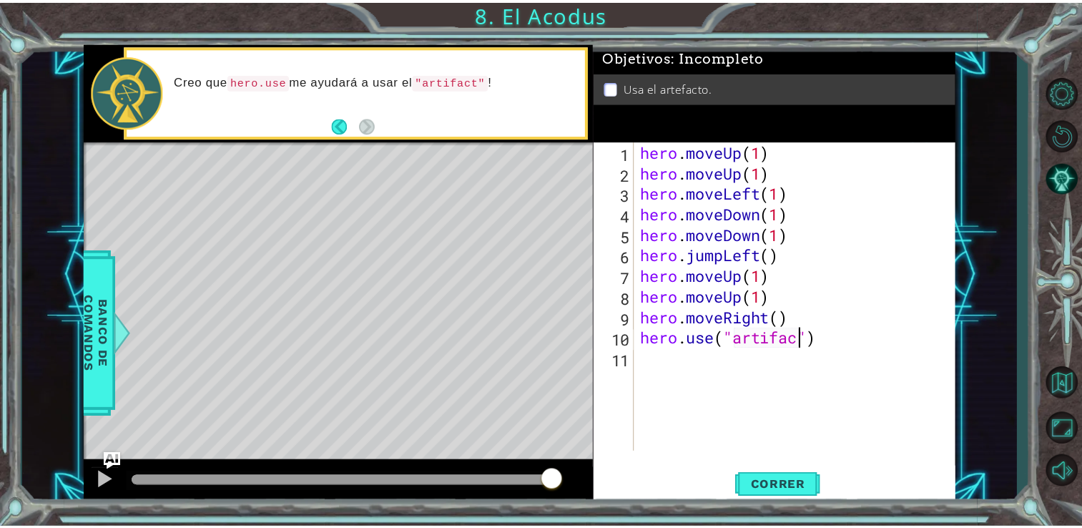
scroll to position [0, 7]
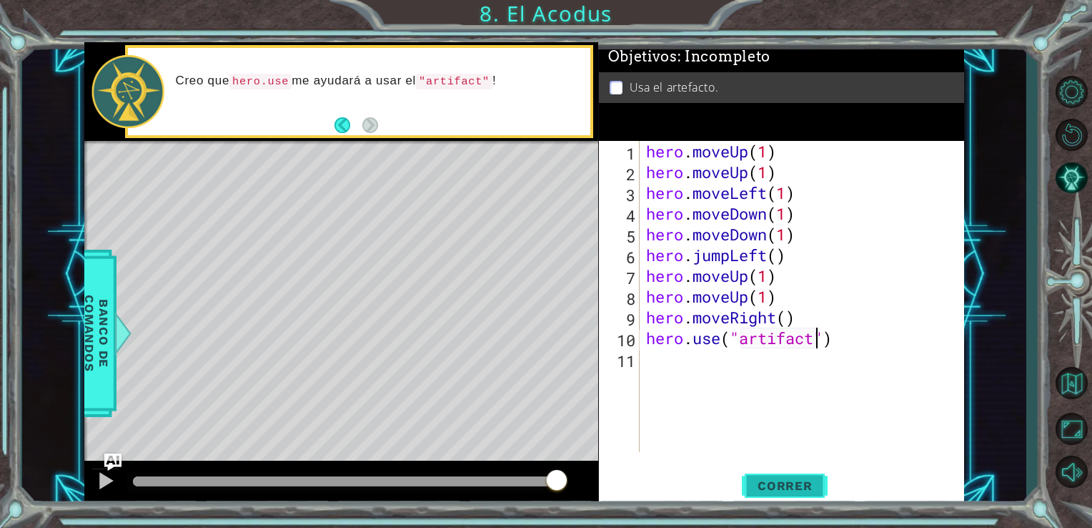
type textarea "hero.use("artifact")"
click at [798, 495] on button "Correr" at bounding box center [785, 485] width 86 height 36
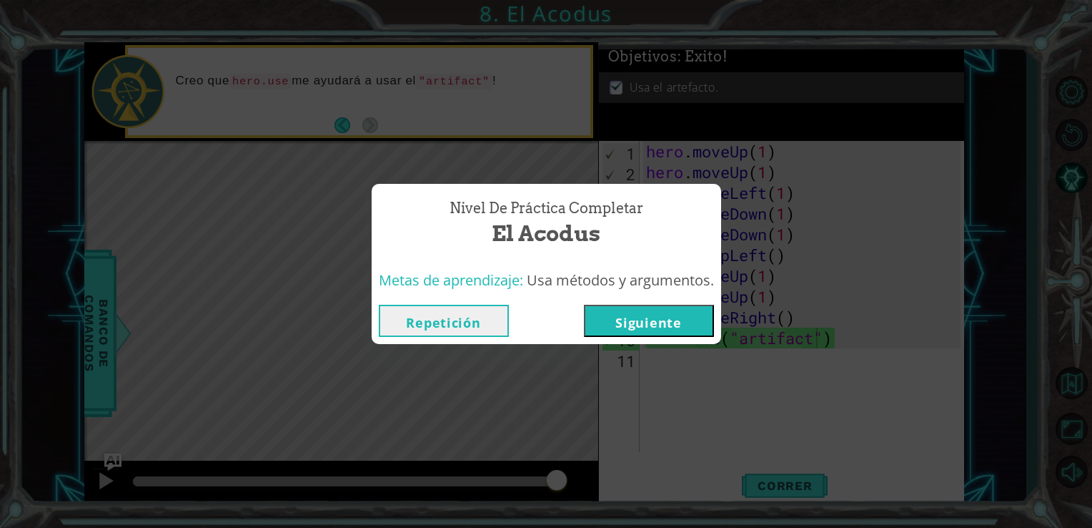
click at [691, 310] on button "Siguiente" at bounding box center [649, 321] width 130 height 32
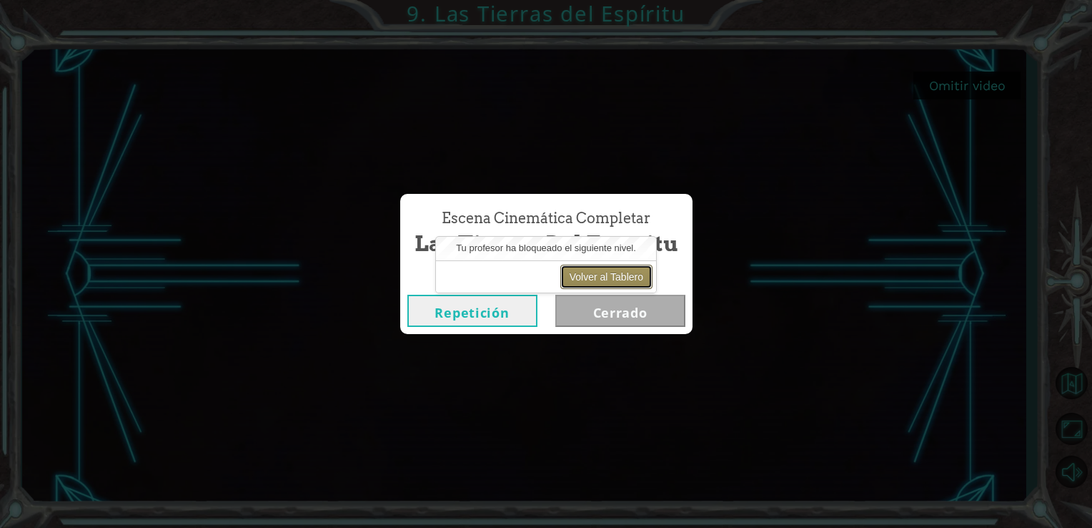
click at [583, 279] on button "Volver al Tablero" at bounding box center [607, 277] width 92 height 24
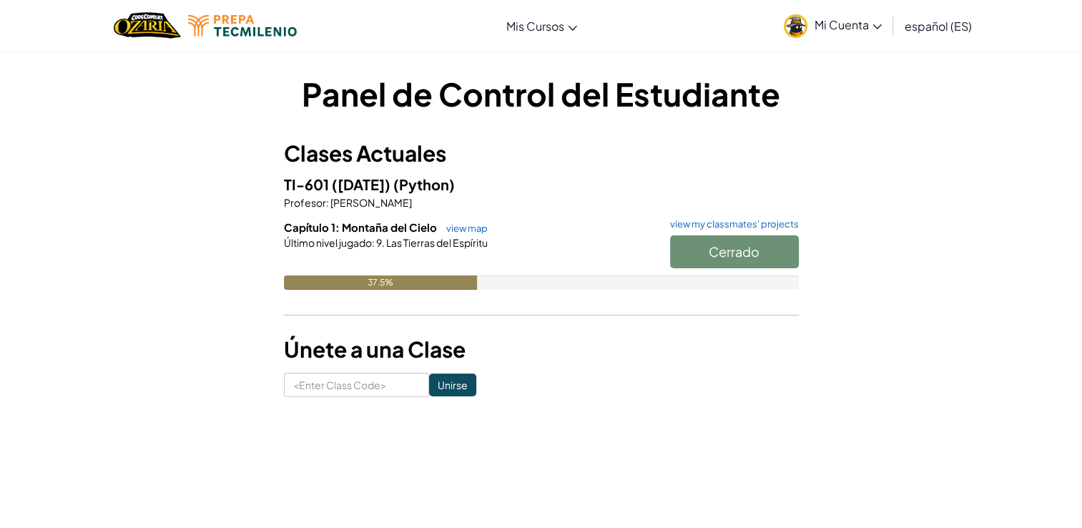
click at [693, 255] on div "Cerrado" at bounding box center [727, 255] width 143 height 40
